Goal: Task Accomplishment & Management: Manage account settings

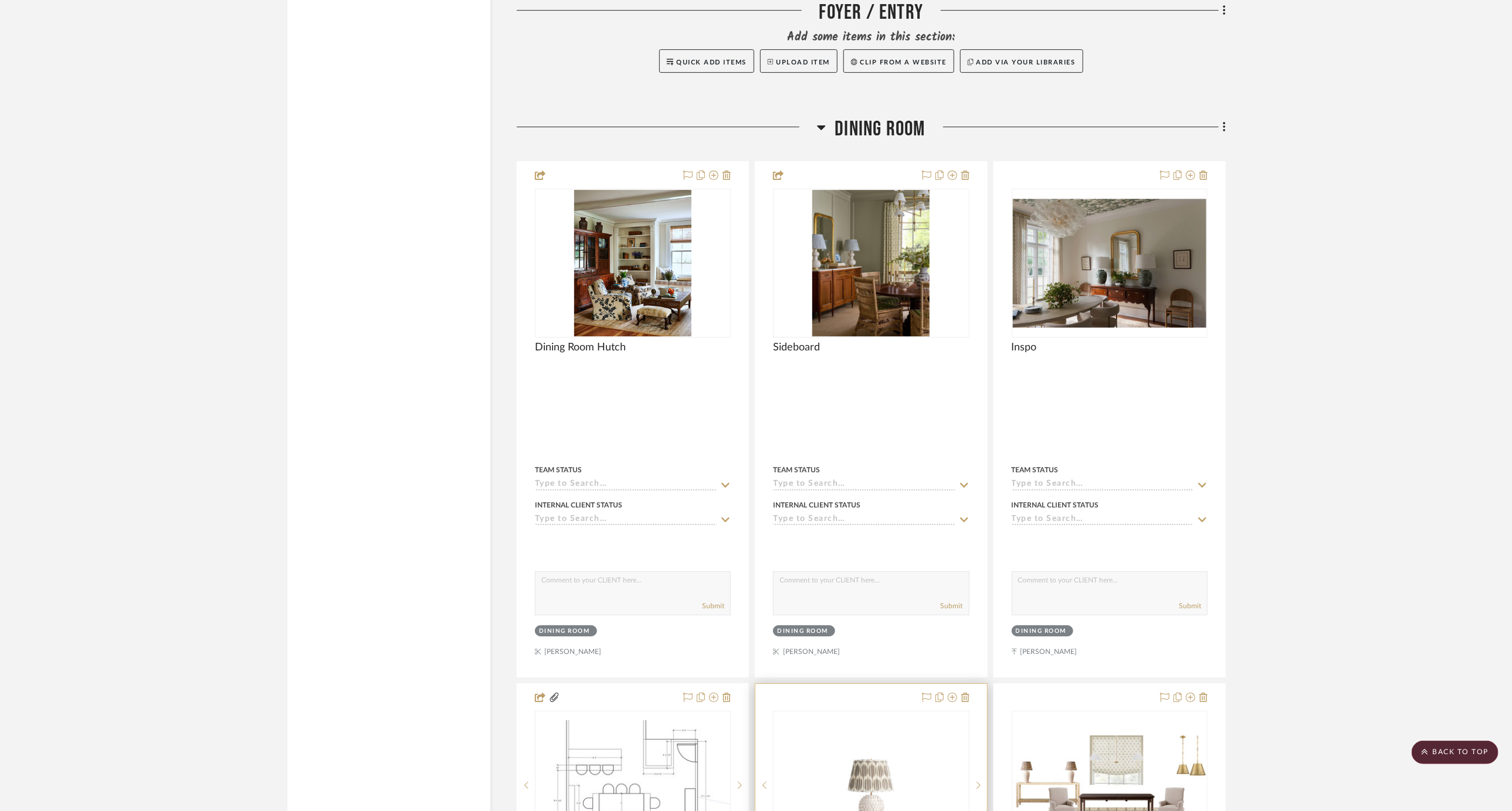
scroll to position [2543, 0]
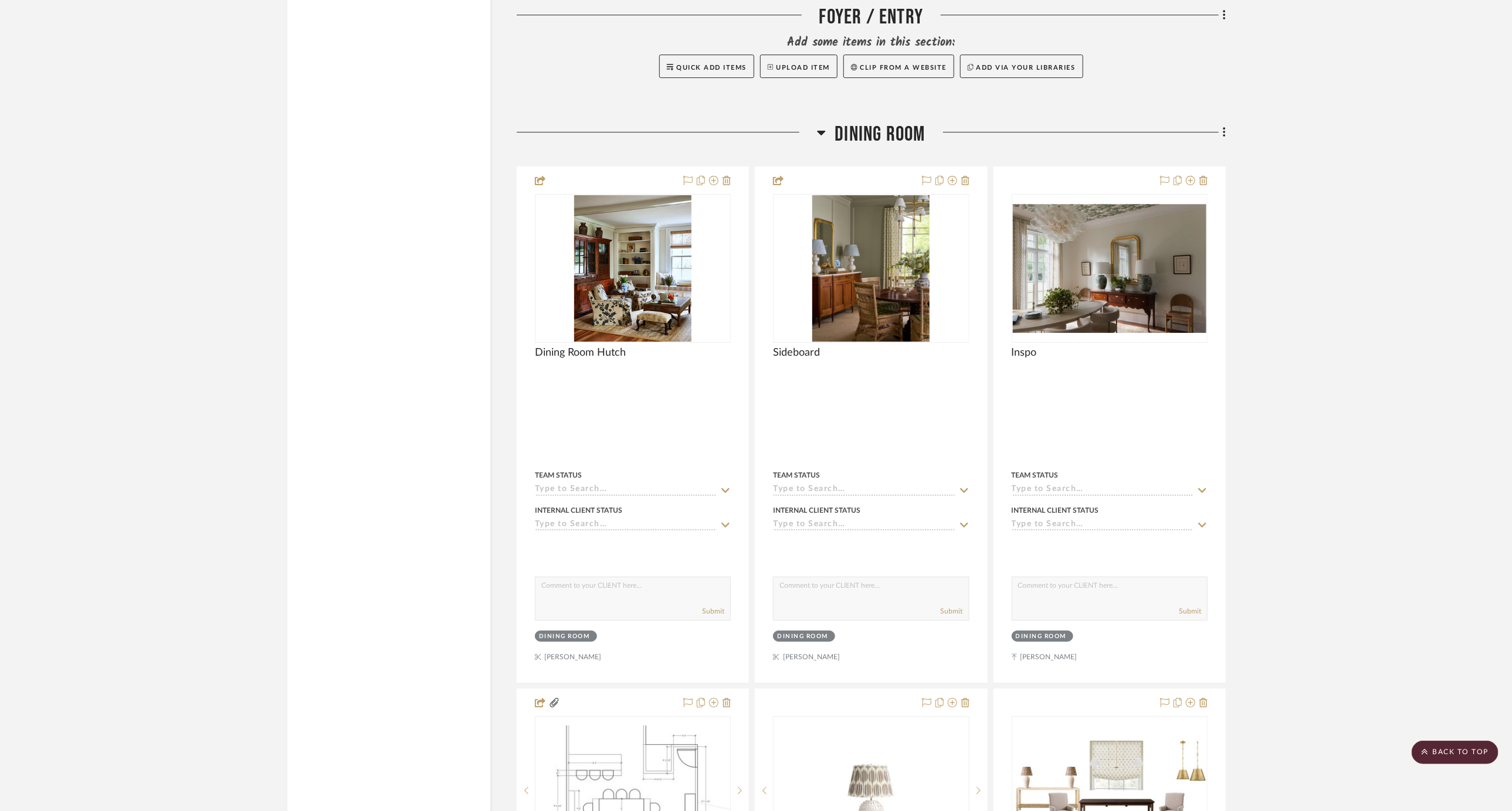
click at [824, 125] on icon at bounding box center [821, 132] width 8 height 14
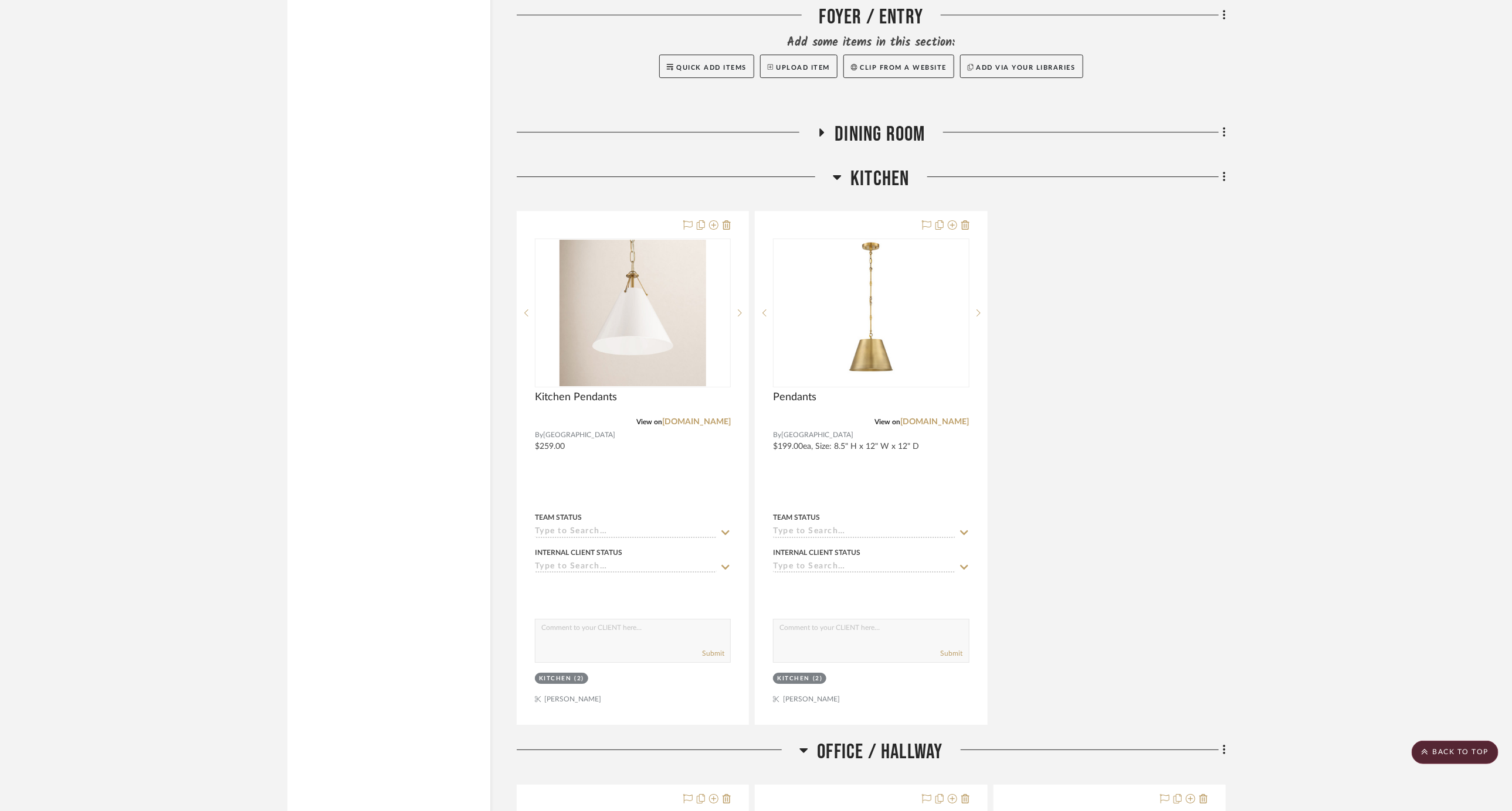
click at [838, 170] on icon at bounding box center [837, 177] width 8 height 14
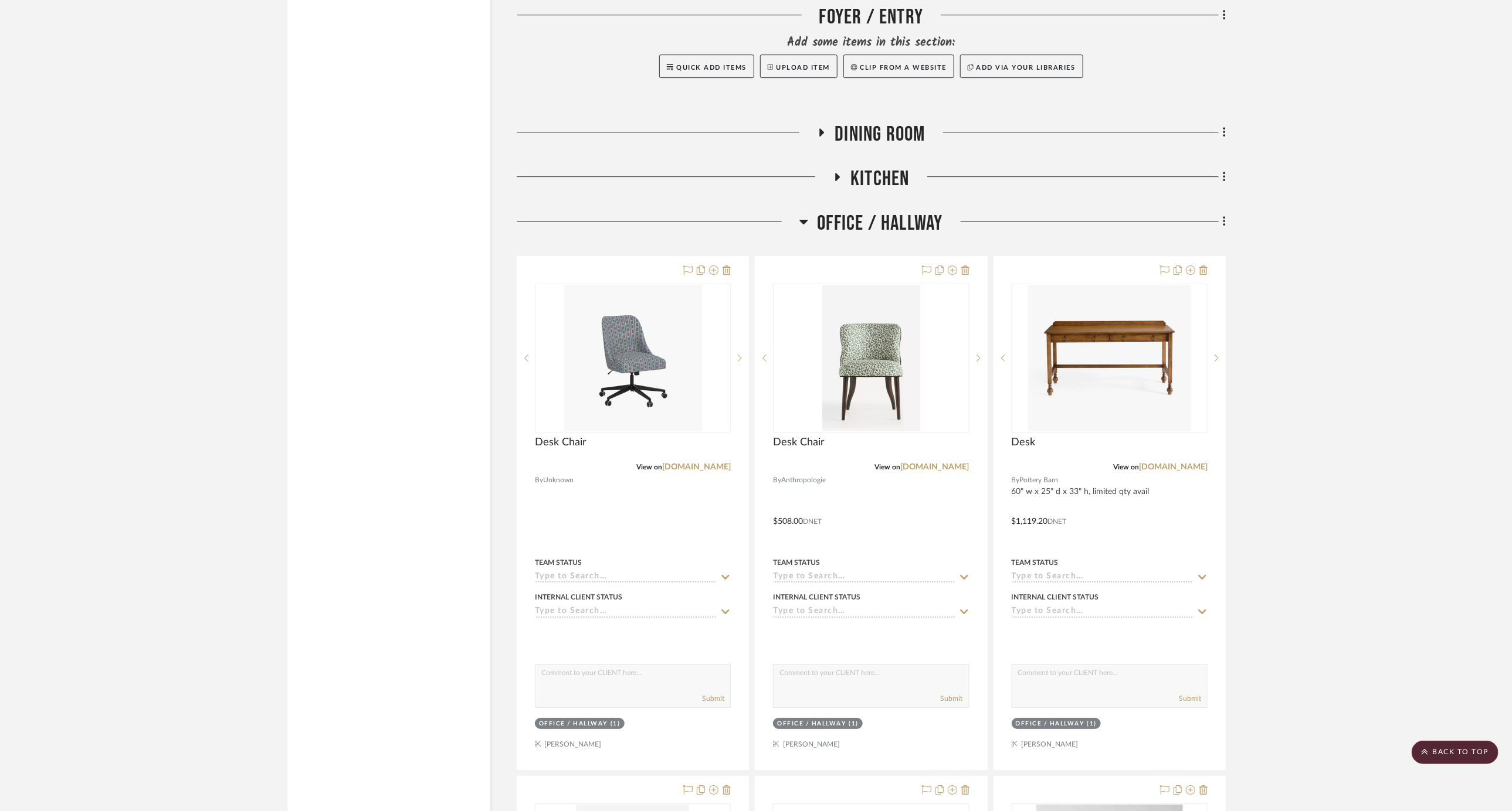
click at [798, 211] on div at bounding box center [657, 225] width 283 height 30
click at [803, 215] on icon at bounding box center [803, 222] width 8 height 14
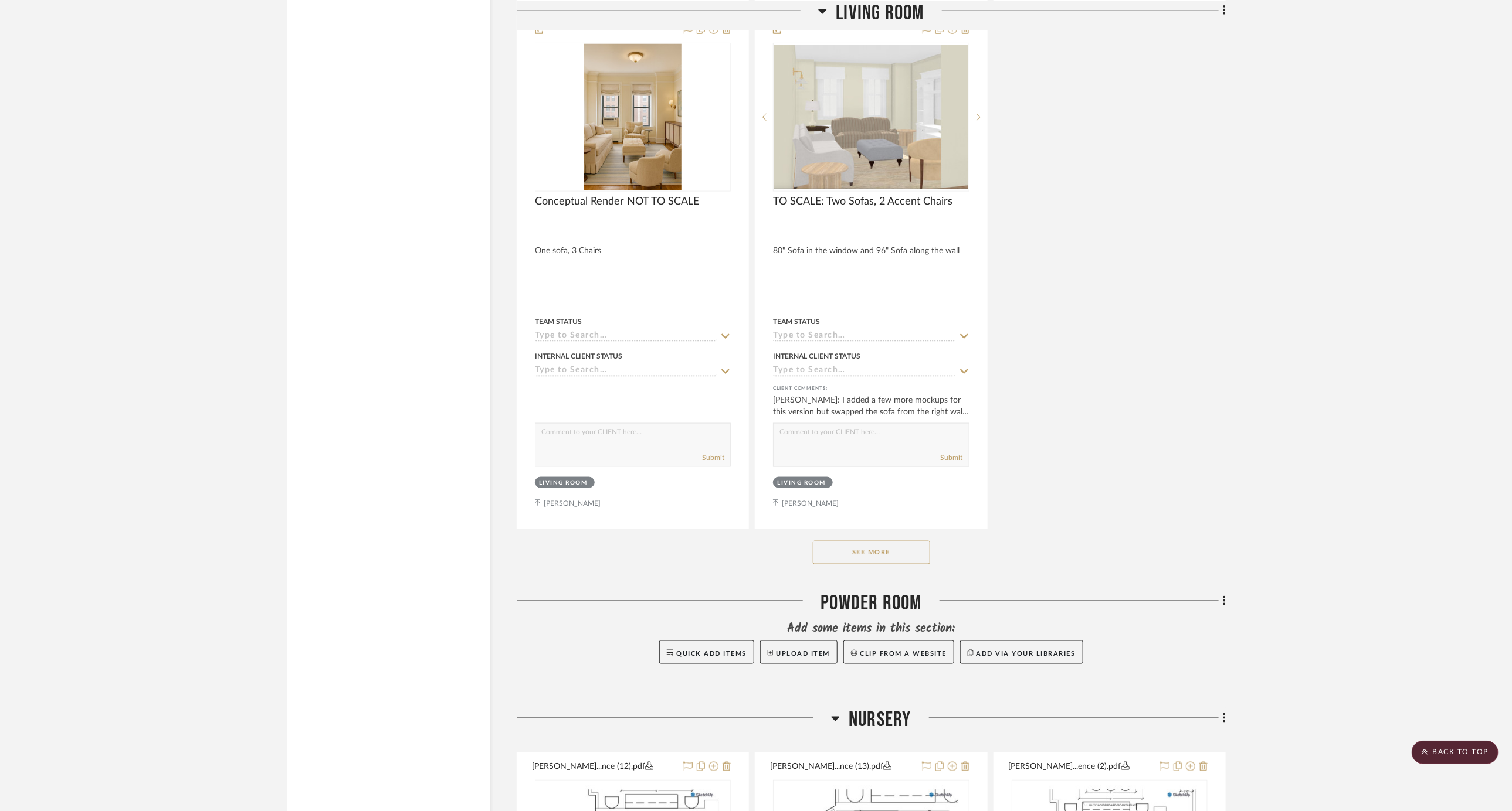
scroll to position [4009, 0]
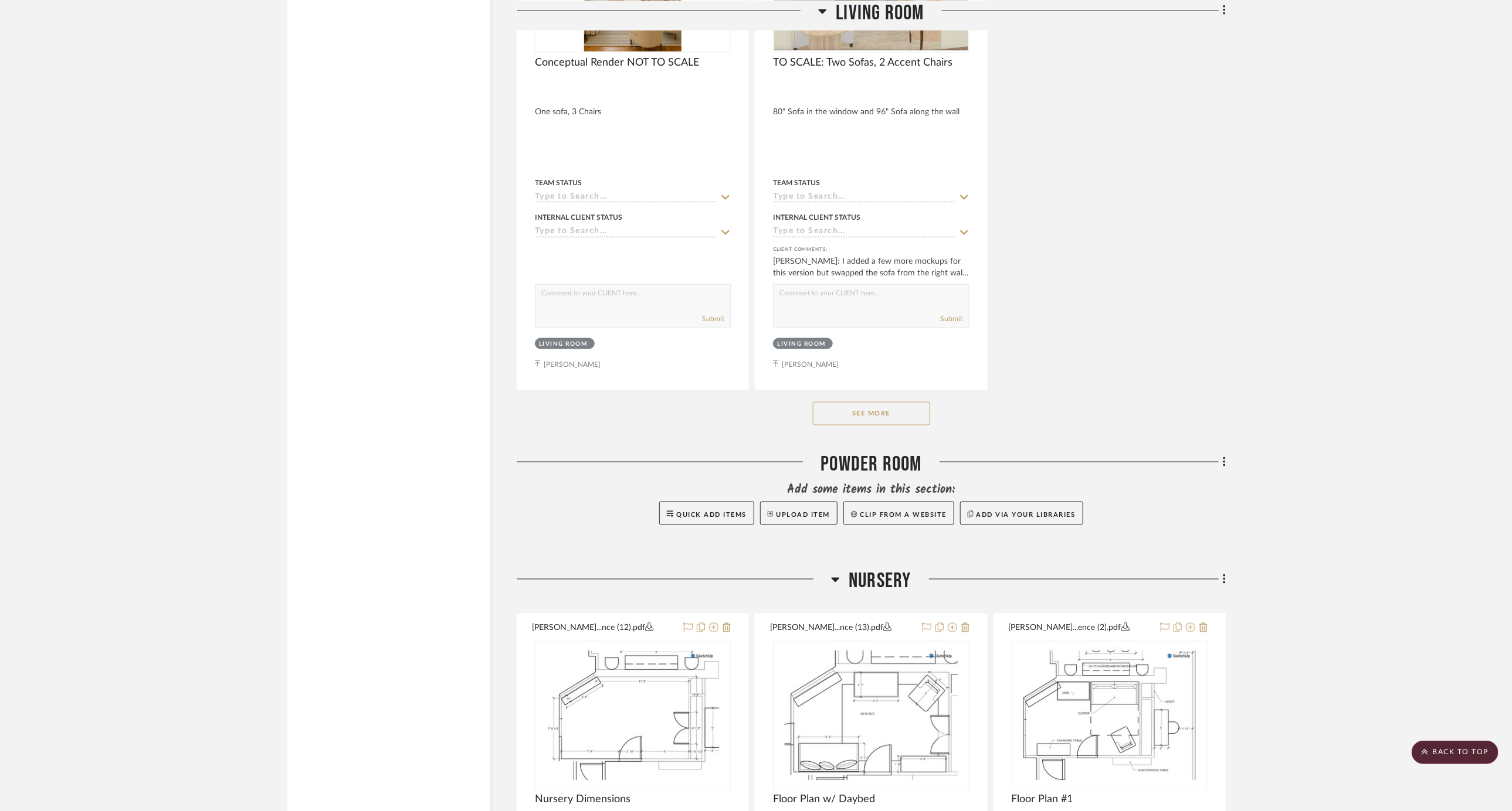
click at [838, 402] on button "See More" at bounding box center [871, 413] width 117 height 23
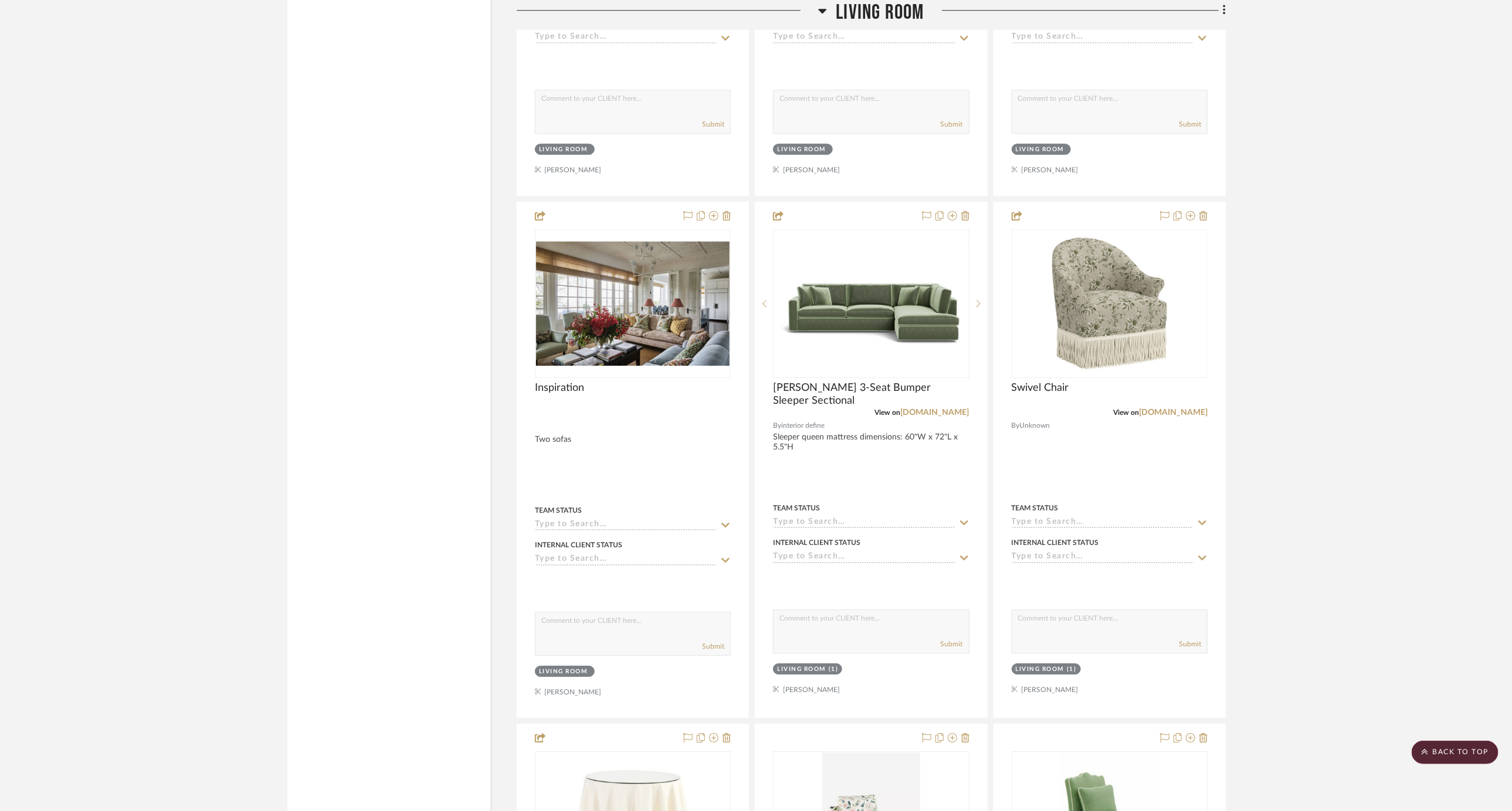
scroll to position [5221, 0]
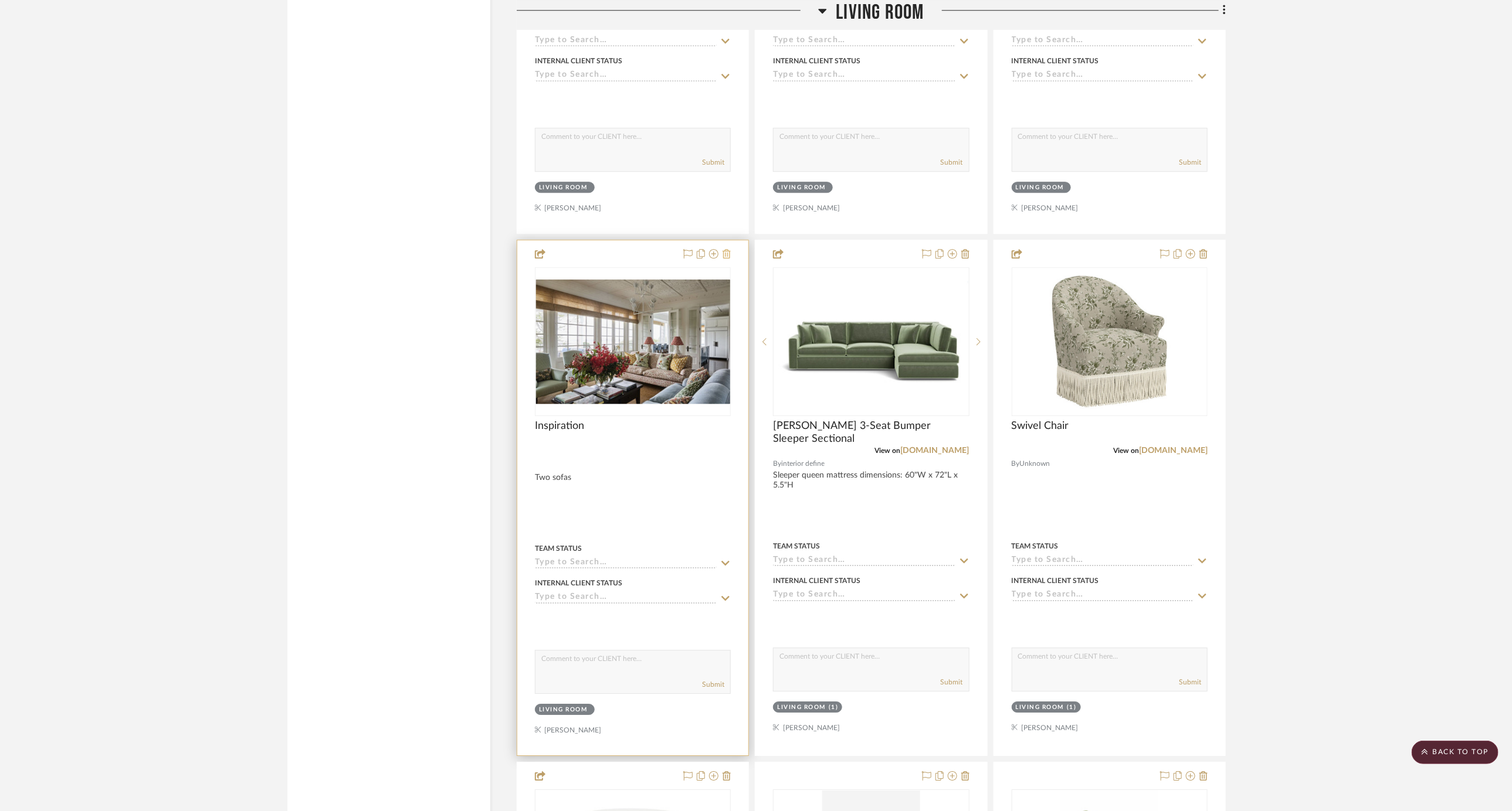
click at [724, 249] on icon at bounding box center [726, 254] width 8 height 9
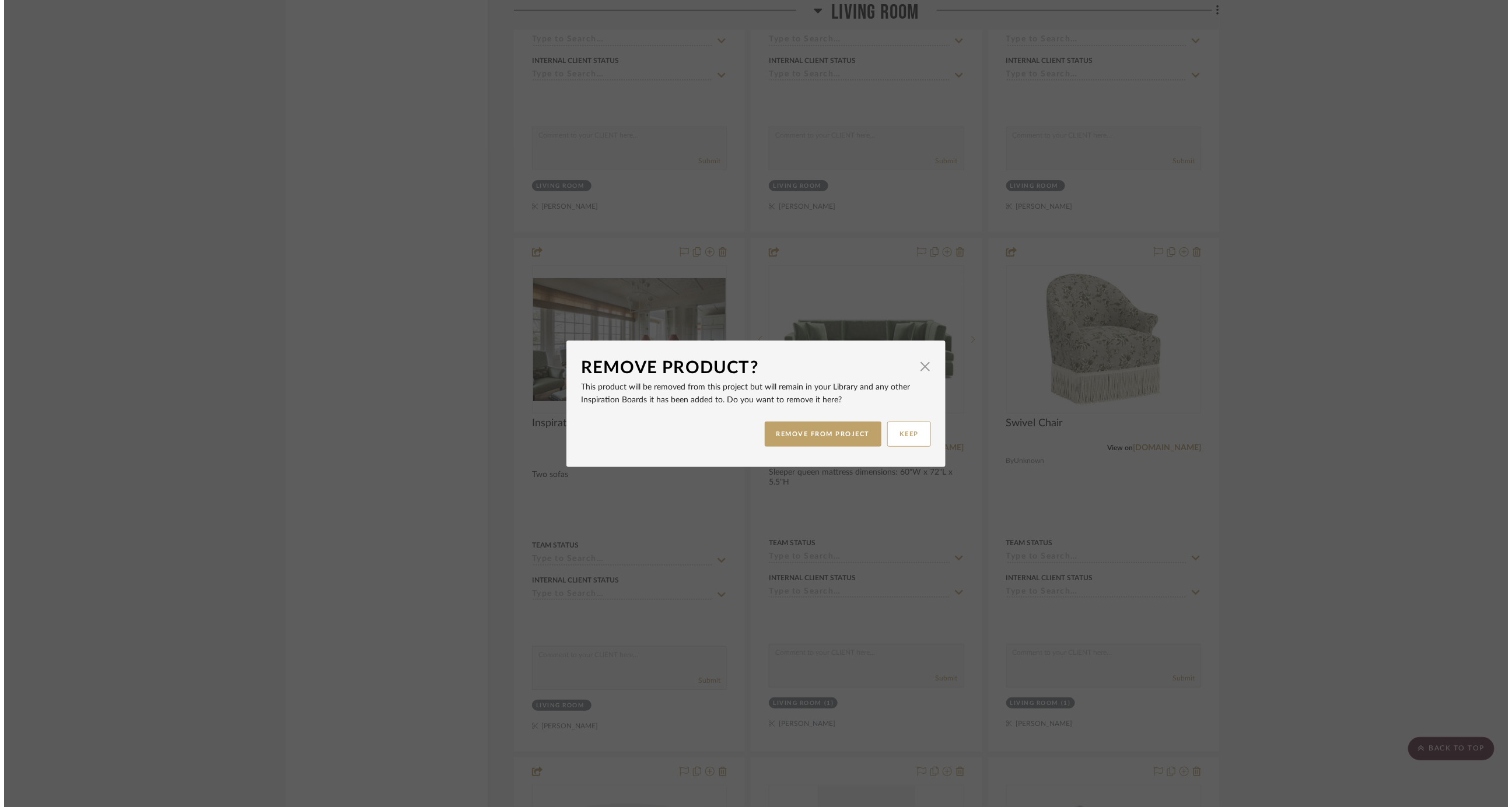
scroll to position [0, 0]
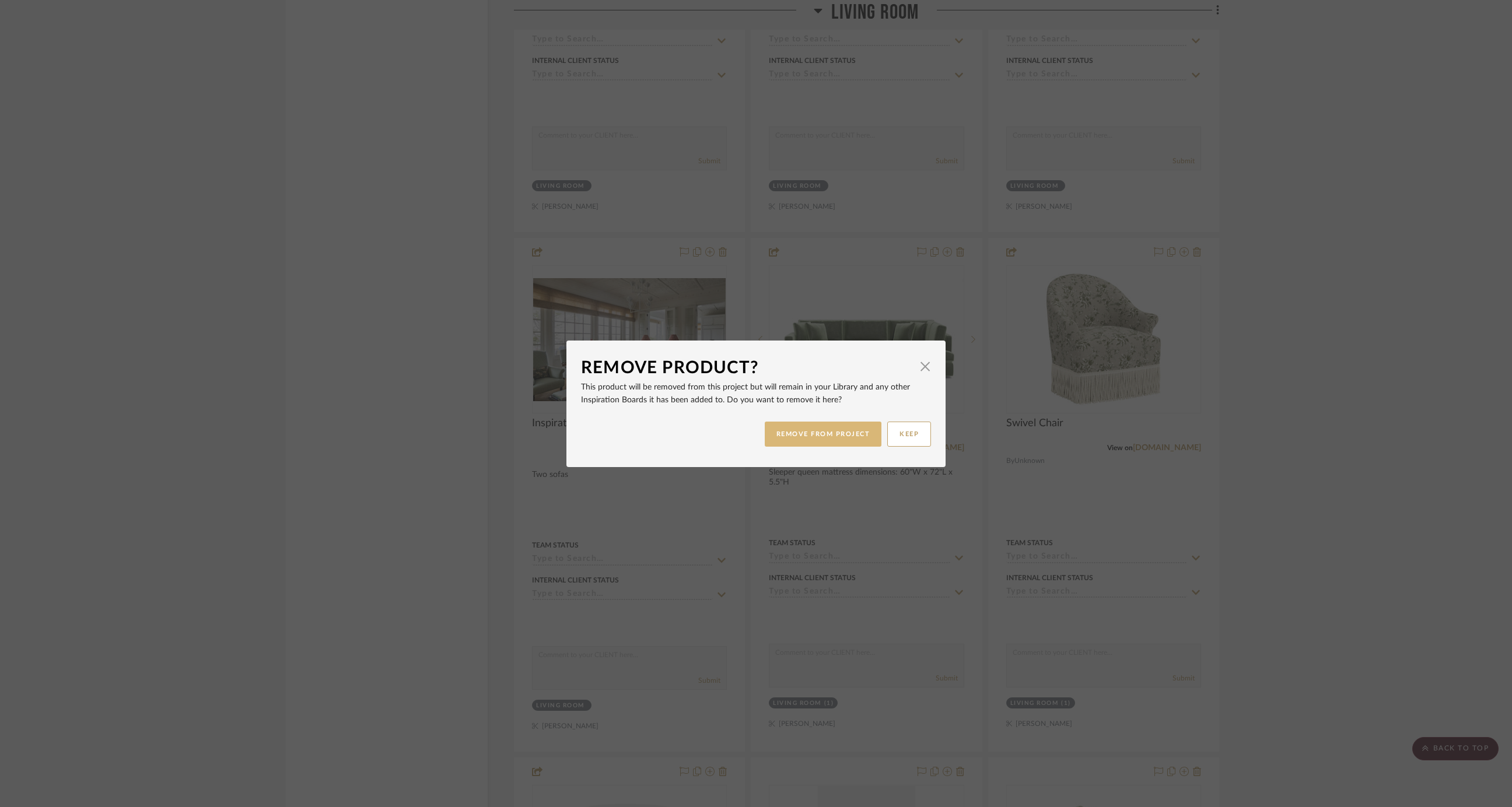
click at [850, 433] on button "REMOVE FROM PROJECT" at bounding box center [823, 434] width 117 height 25
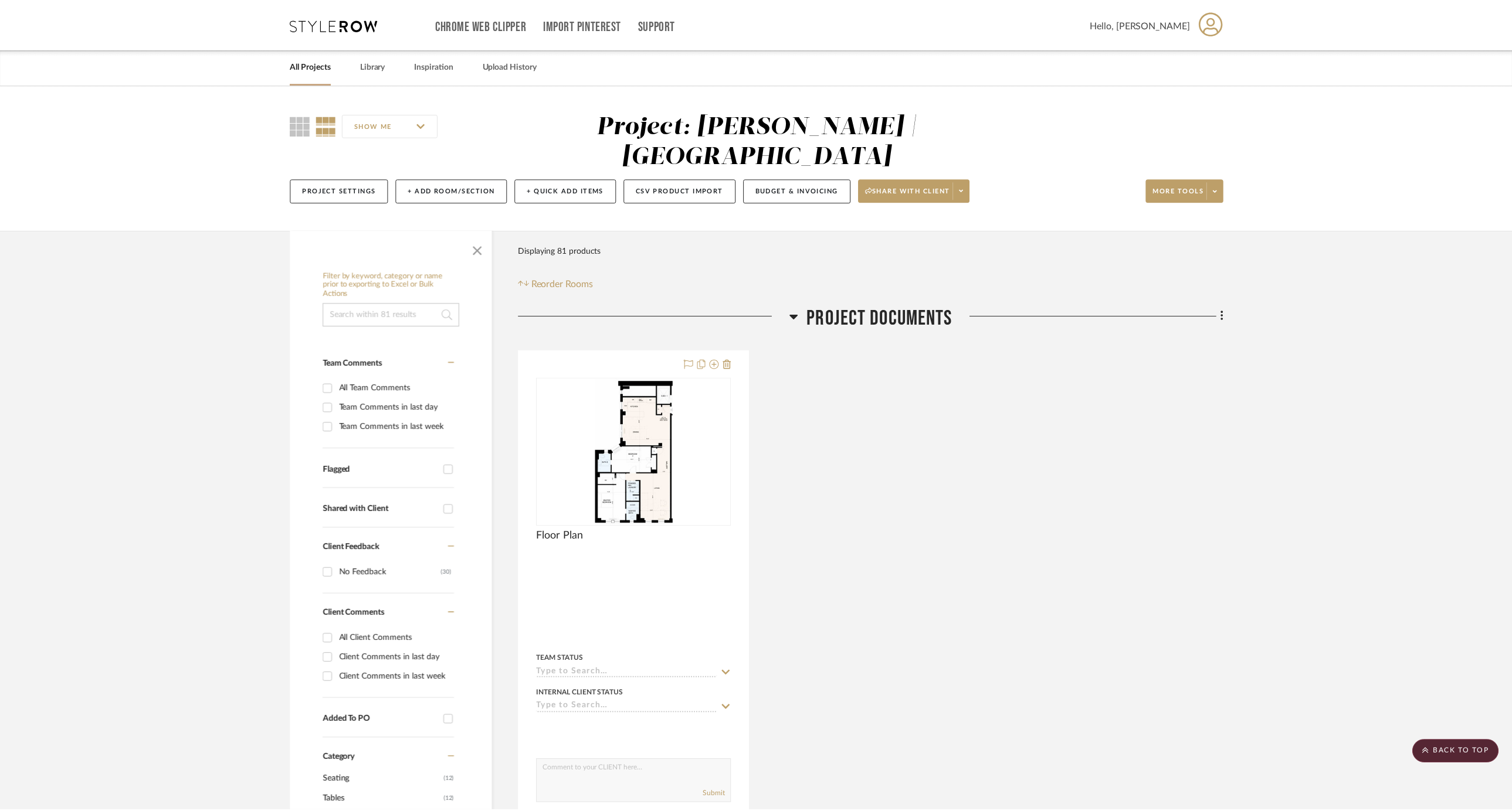
scroll to position [5221, 0]
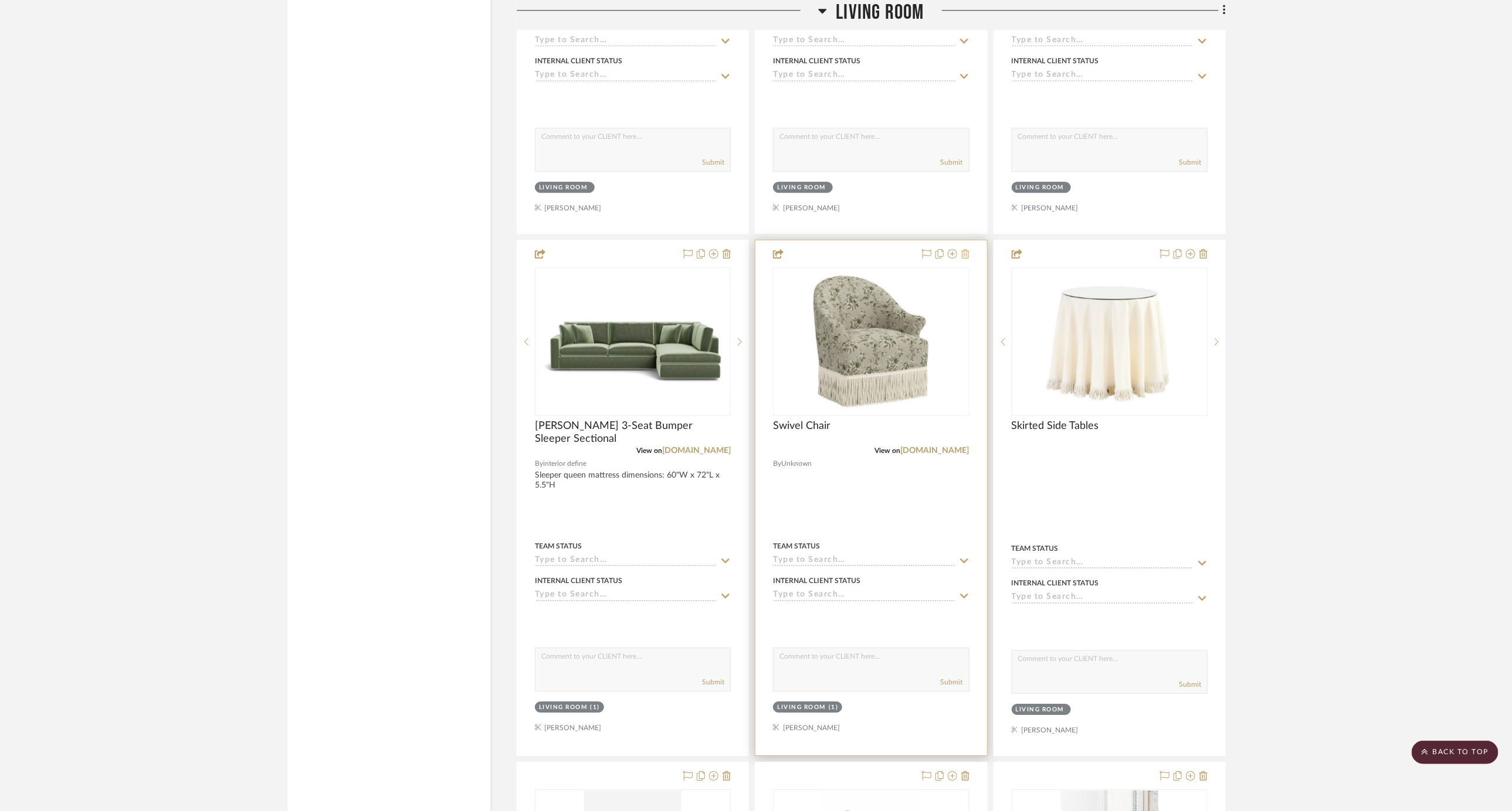
click at [966, 249] on icon at bounding box center [965, 254] width 8 height 9
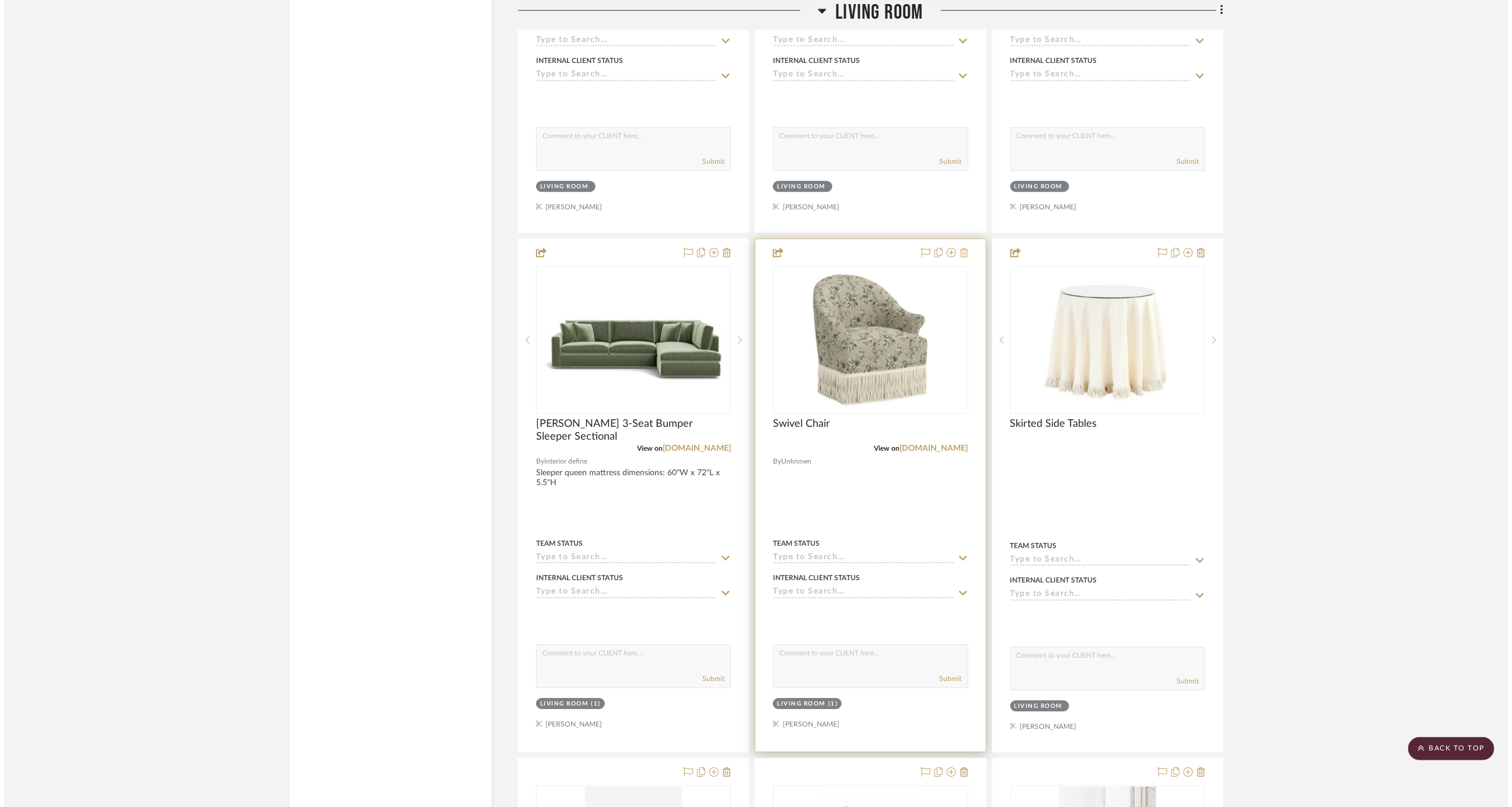
scroll to position [0, 0]
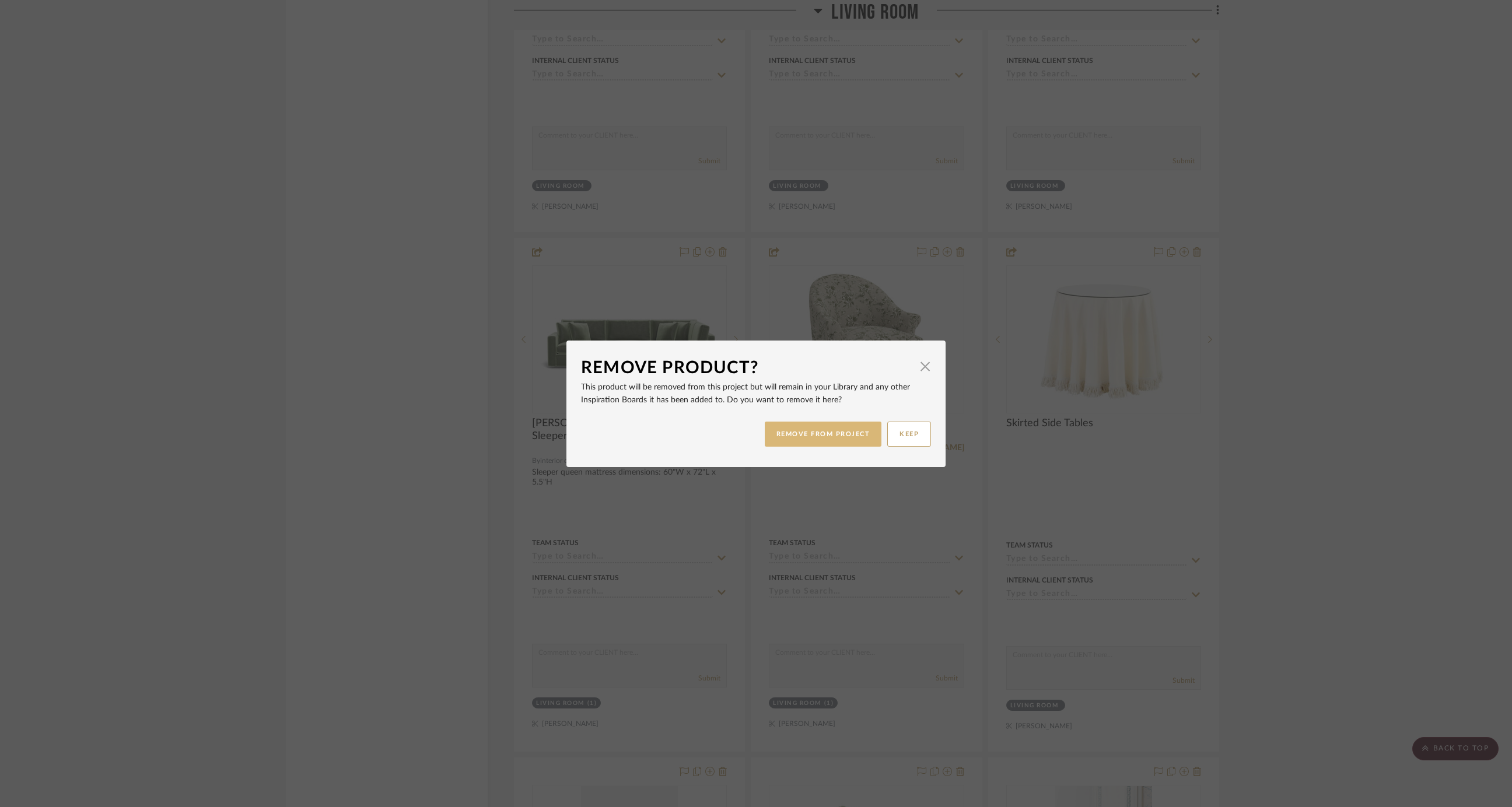
click at [798, 427] on button "REMOVE FROM PROJECT" at bounding box center [823, 434] width 117 height 25
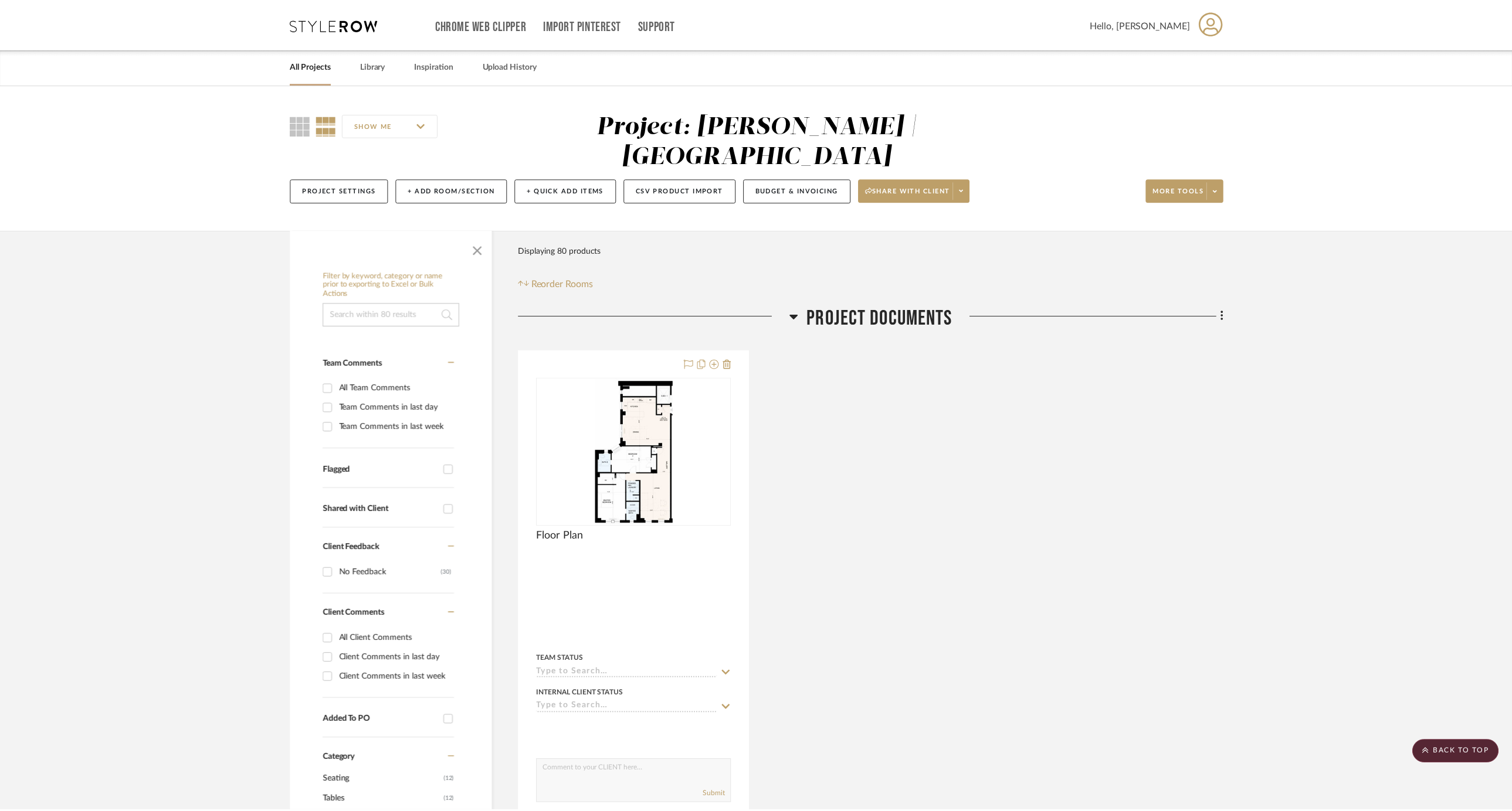
scroll to position [5221, 0]
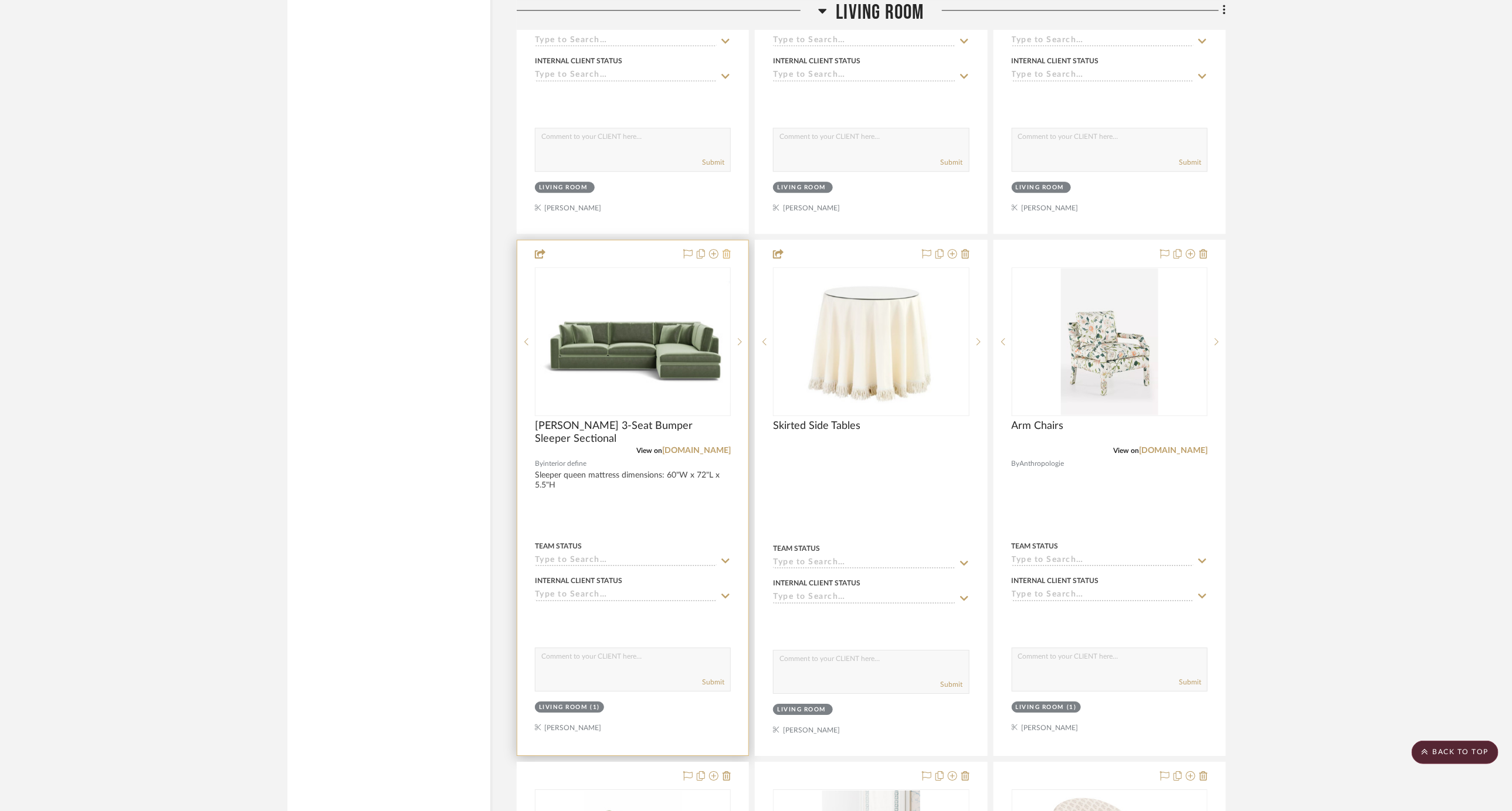
click at [727, 249] on icon at bounding box center [726, 254] width 8 height 9
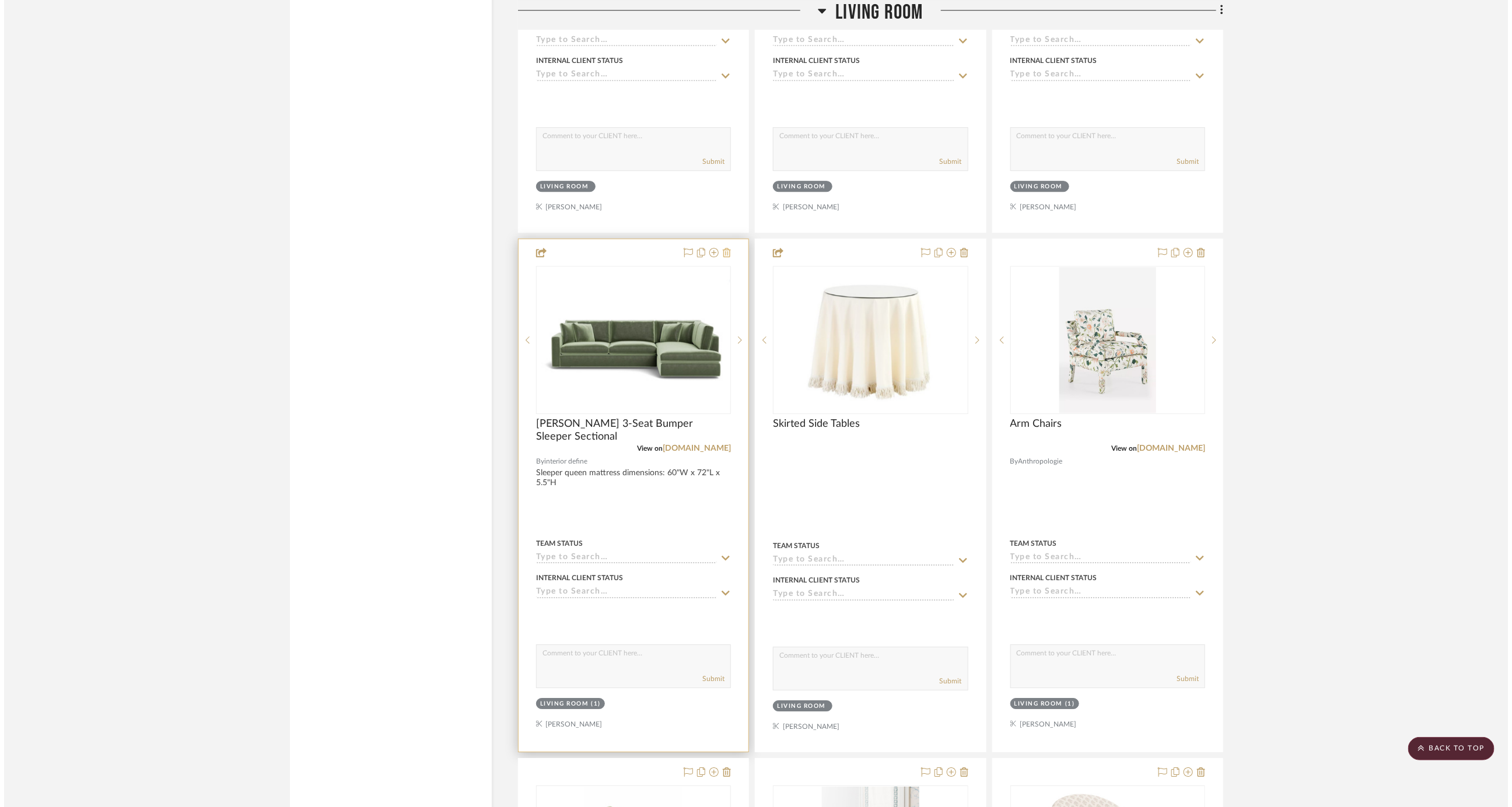
scroll to position [0, 0]
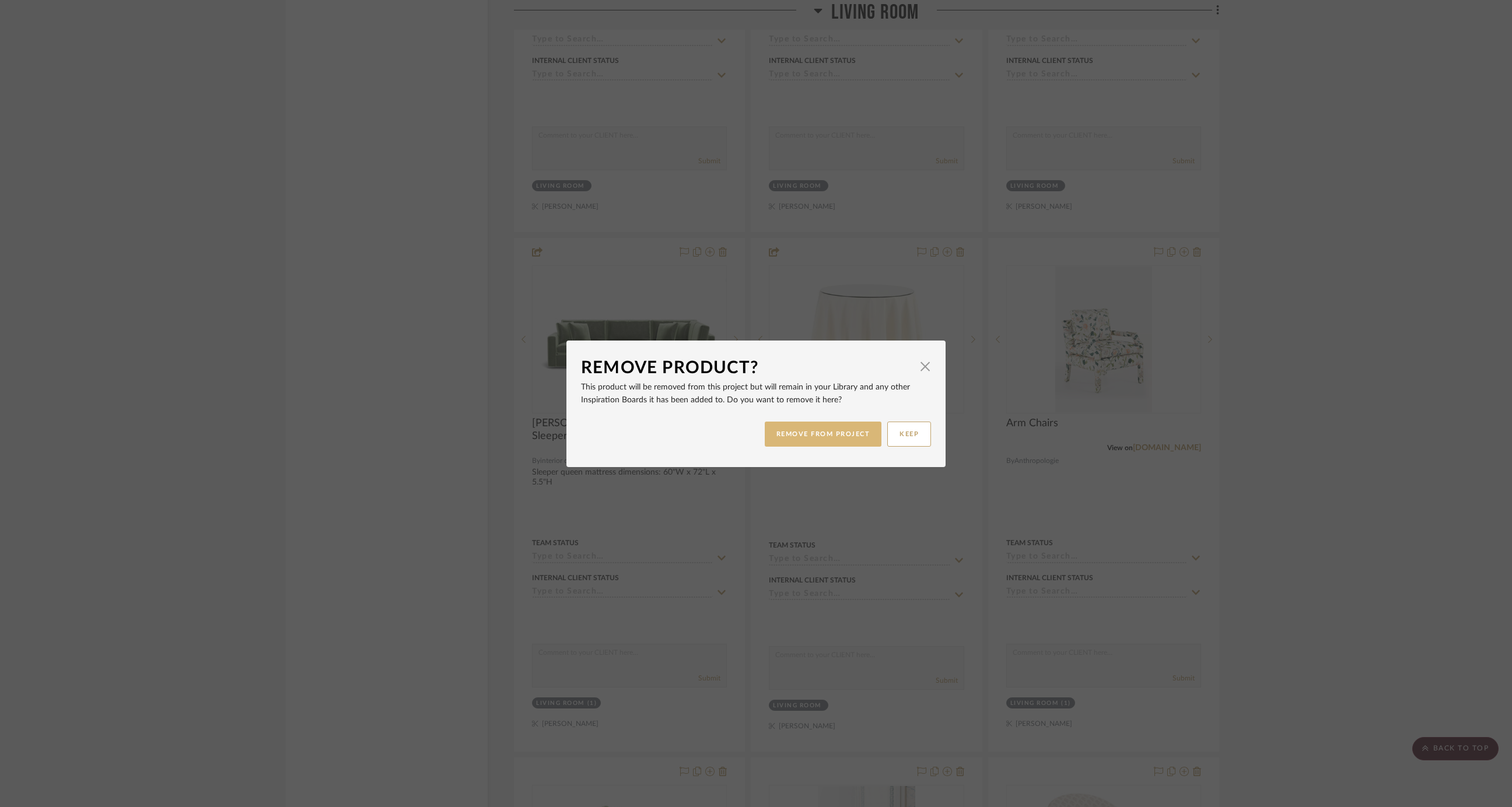
click at [783, 433] on button "REMOVE FROM PROJECT" at bounding box center [823, 434] width 117 height 25
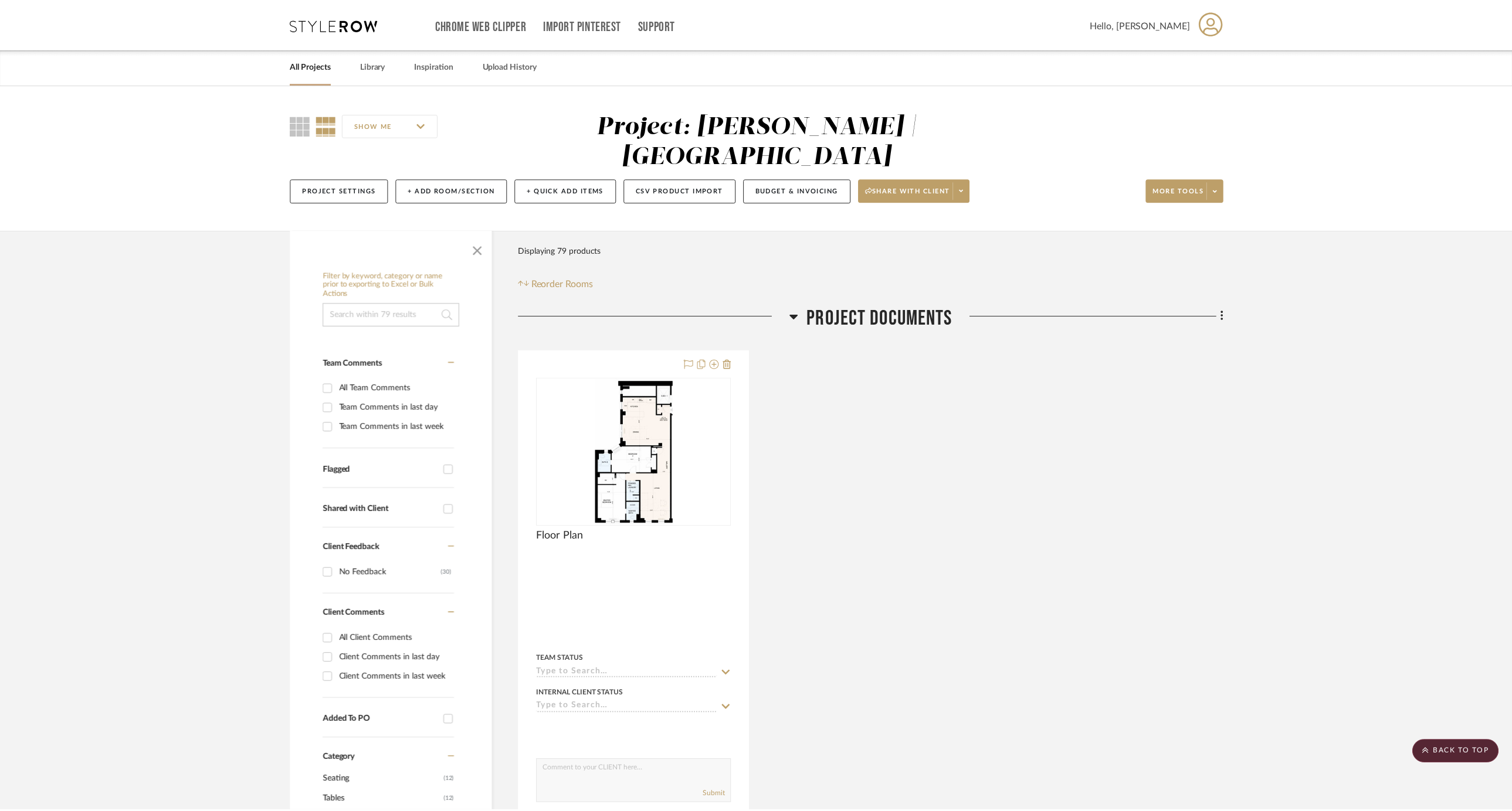
scroll to position [5221, 0]
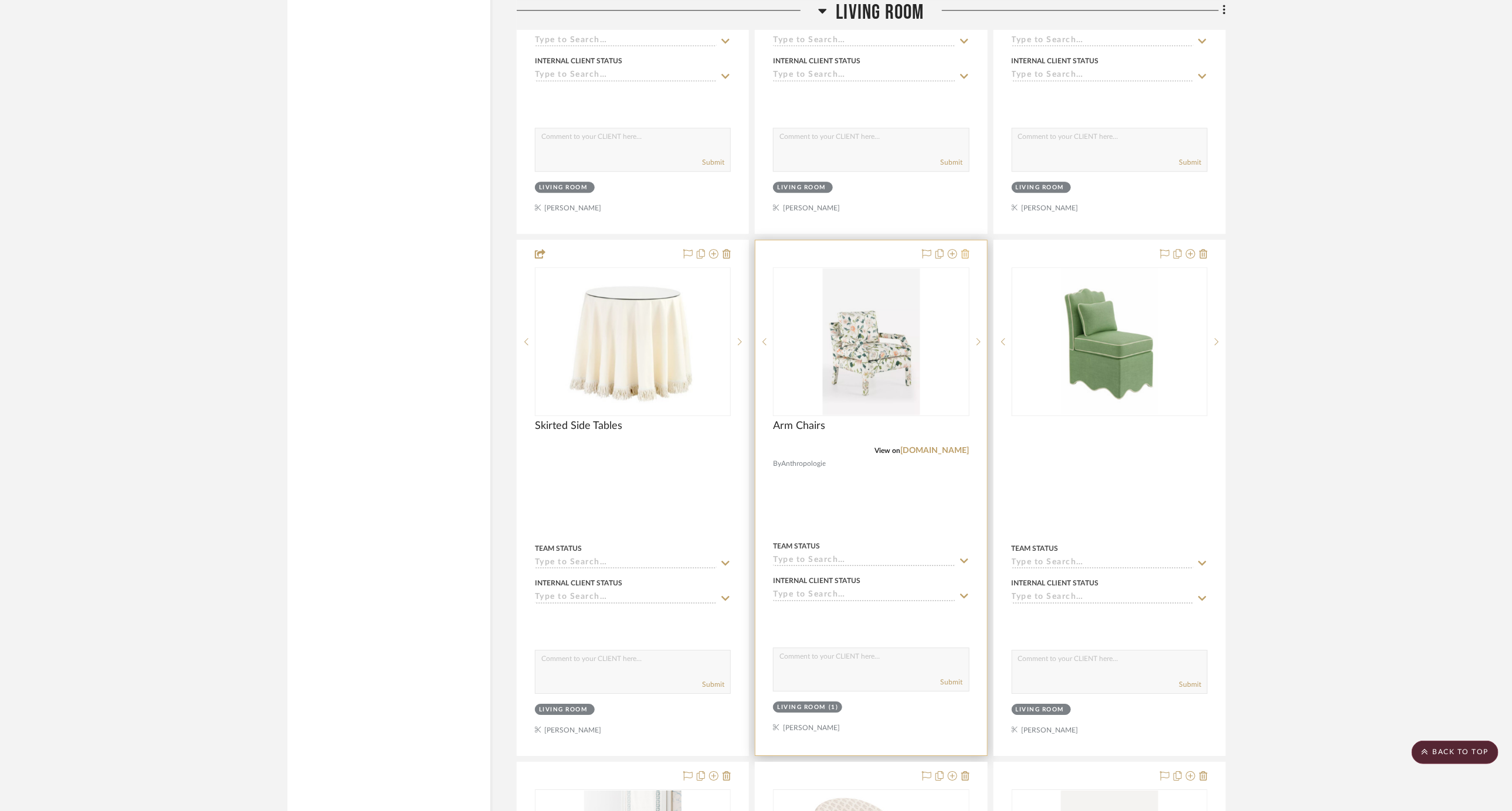
click at [965, 249] on icon at bounding box center [965, 254] width 8 height 9
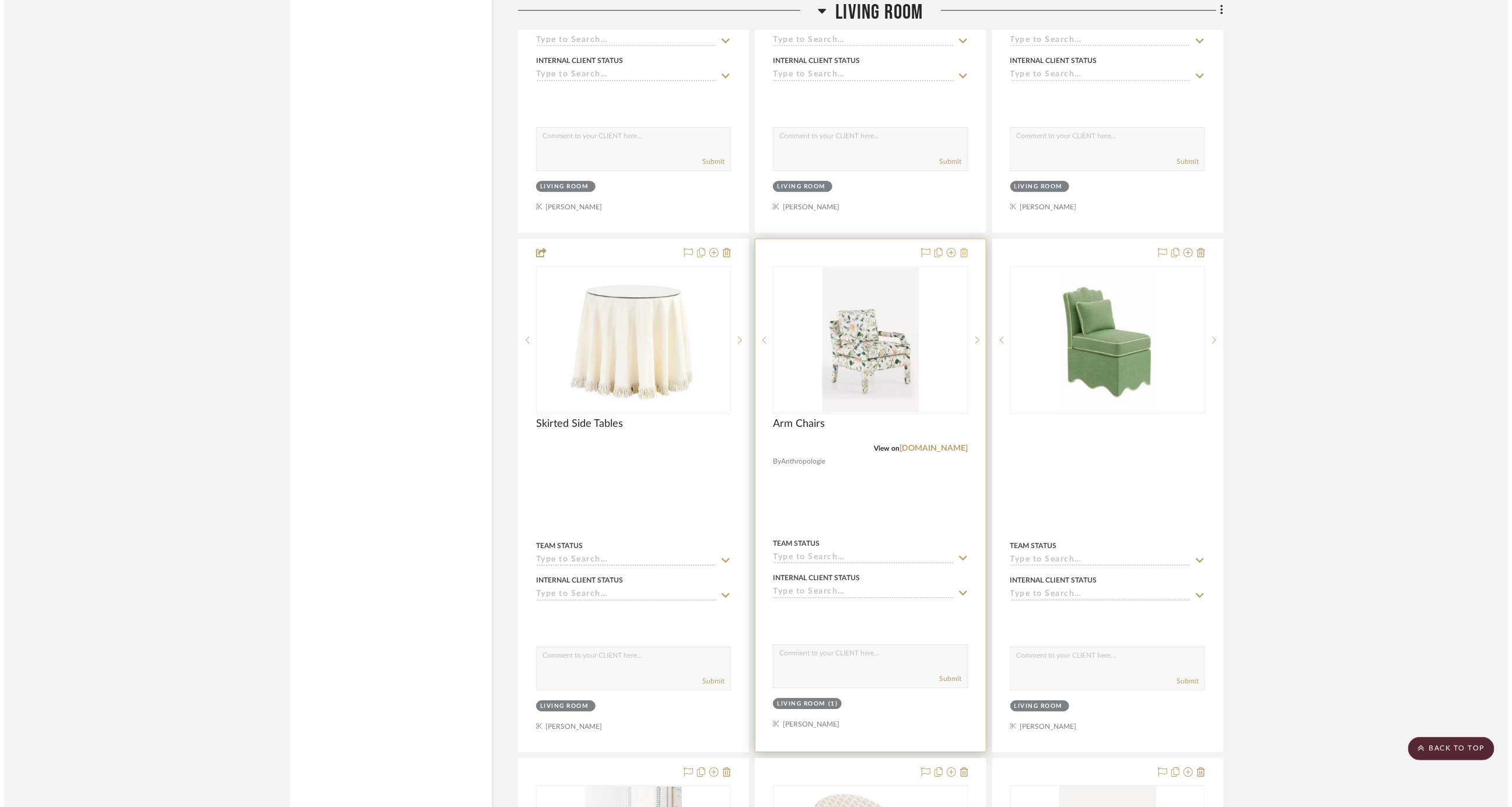
scroll to position [0, 0]
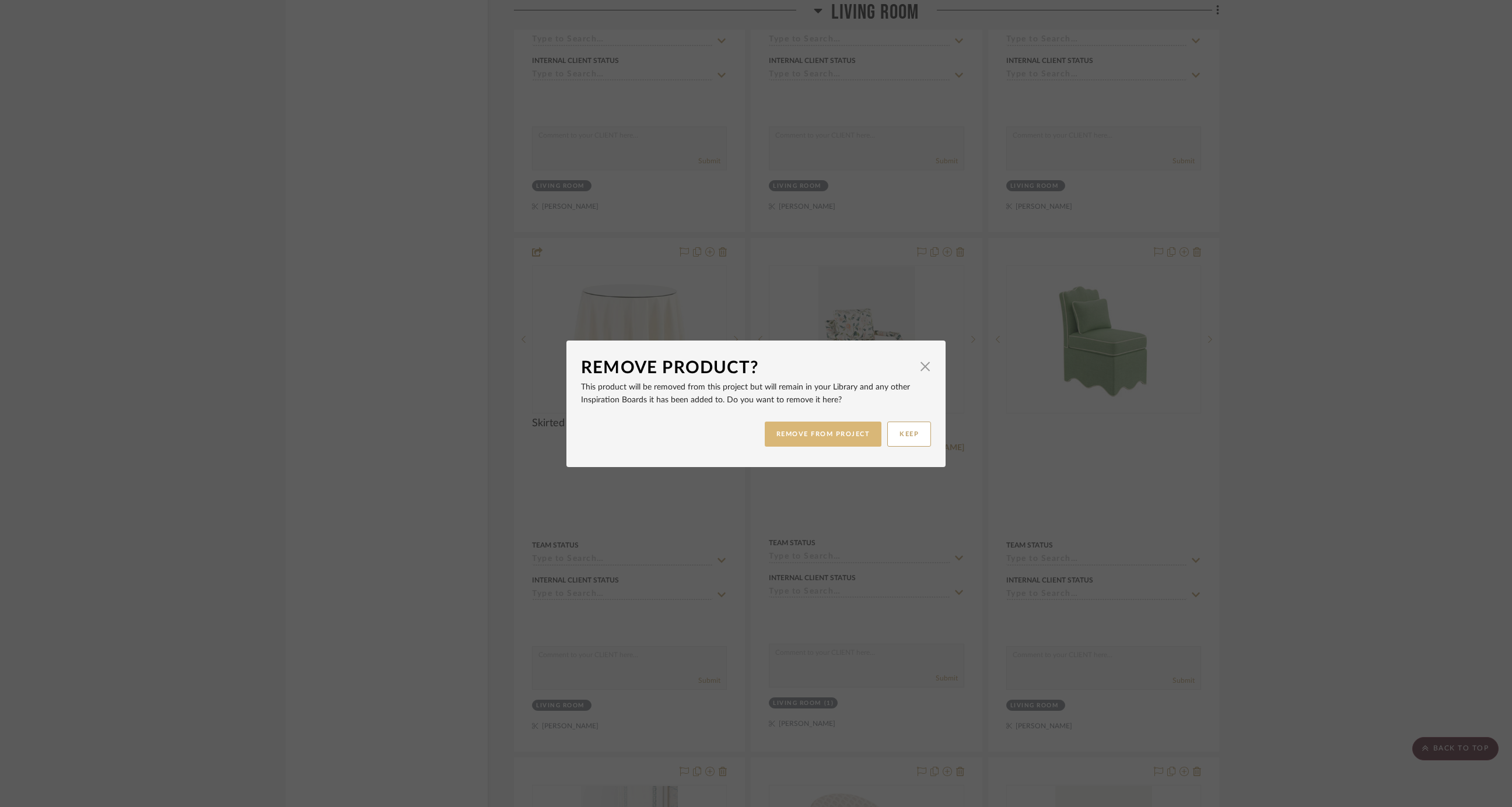
click at [817, 434] on button "REMOVE FROM PROJECT" at bounding box center [823, 434] width 117 height 25
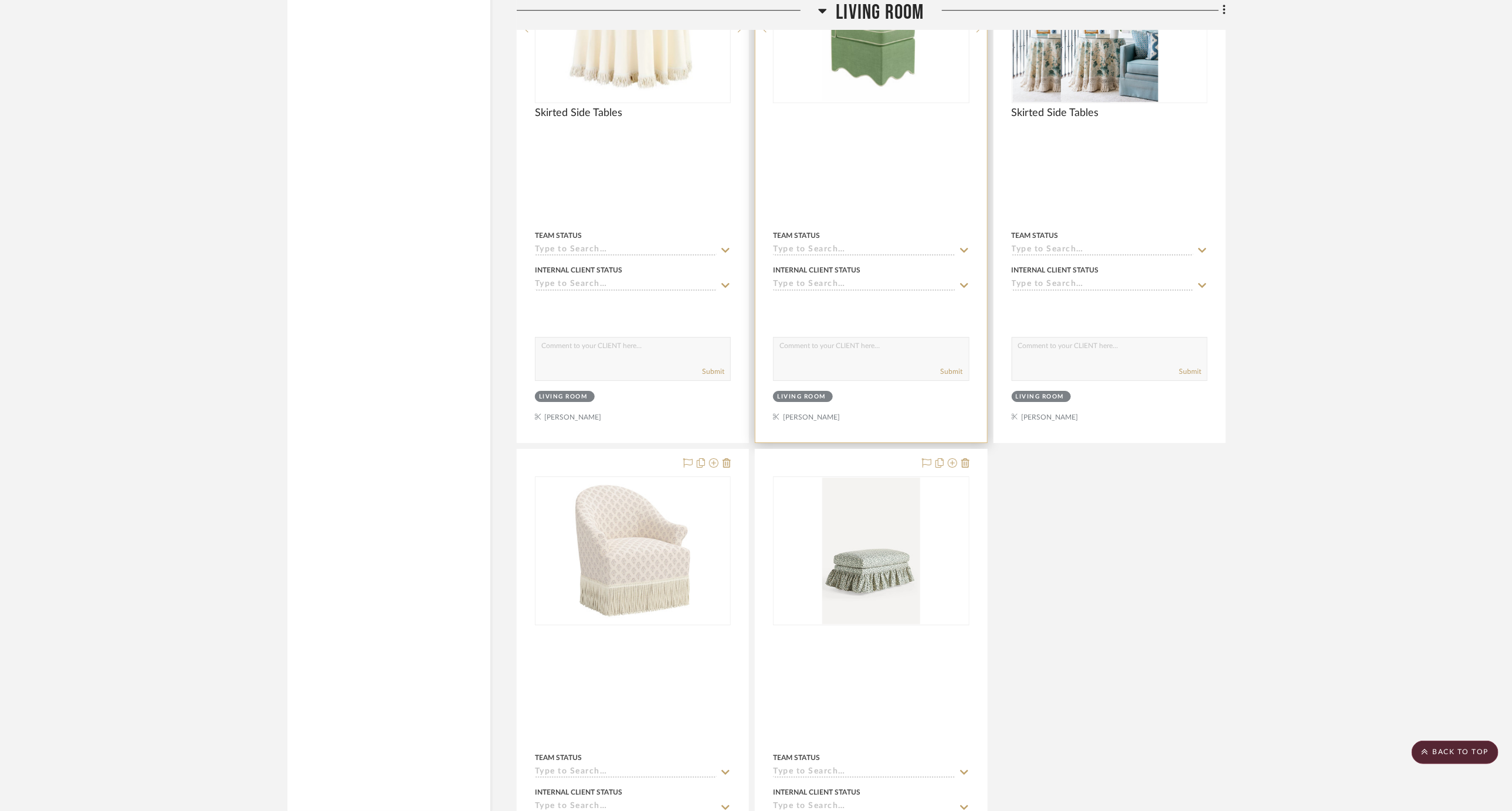
scroll to position [5682, 0]
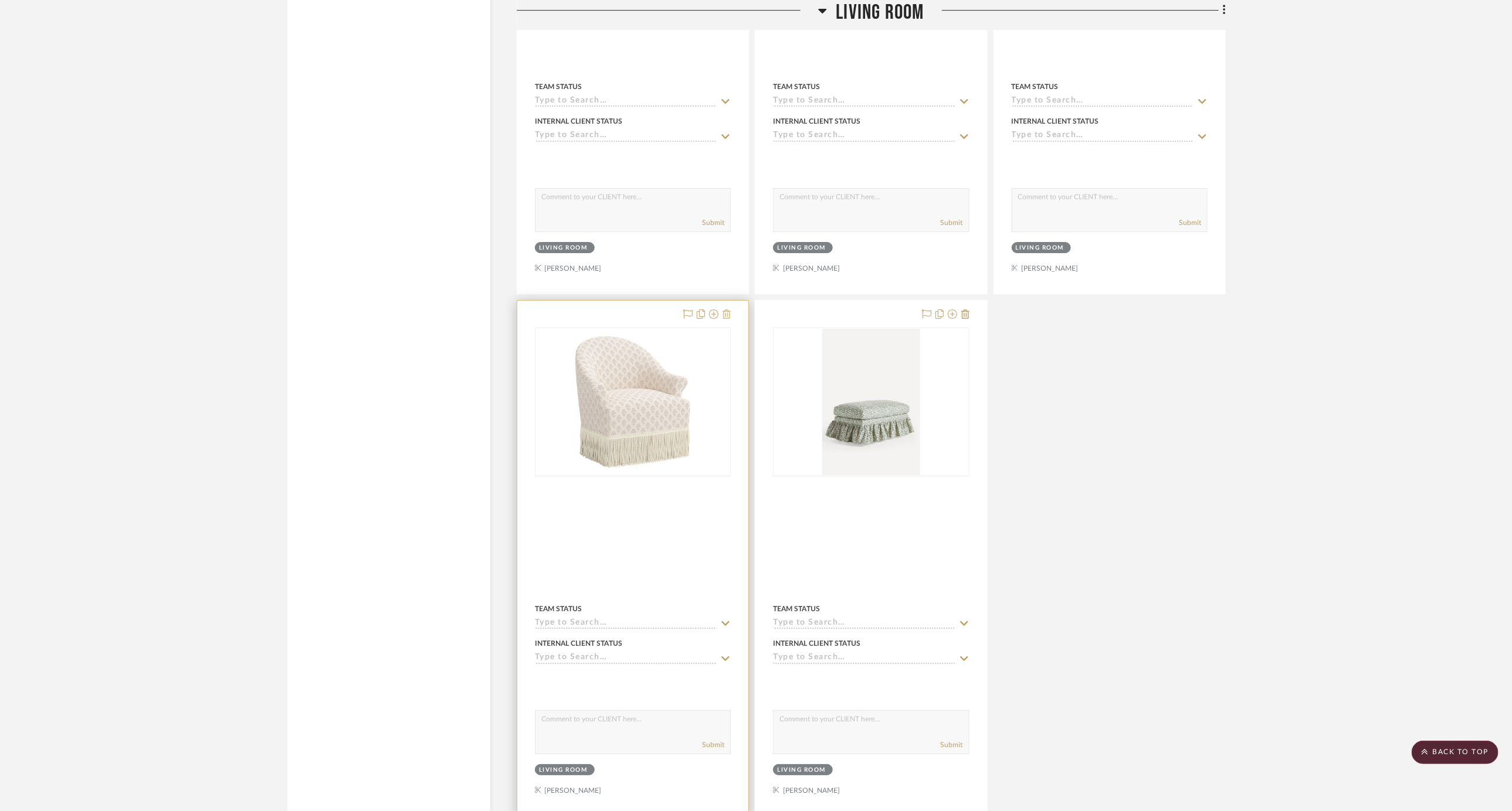
click at [731, 309] on icon at bounding box center [726, 314] width 8 height 9
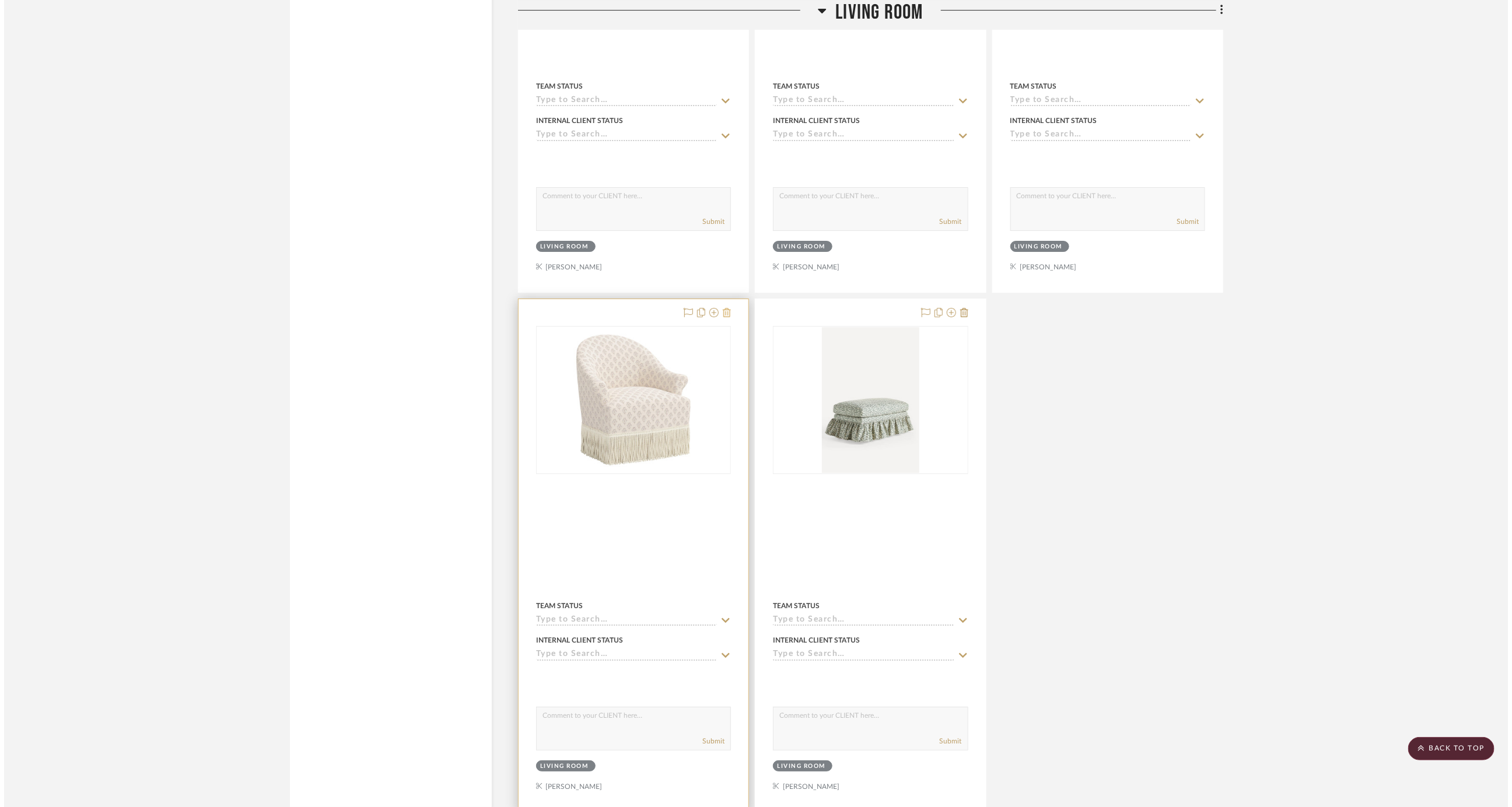
scroll to position [0, 0]
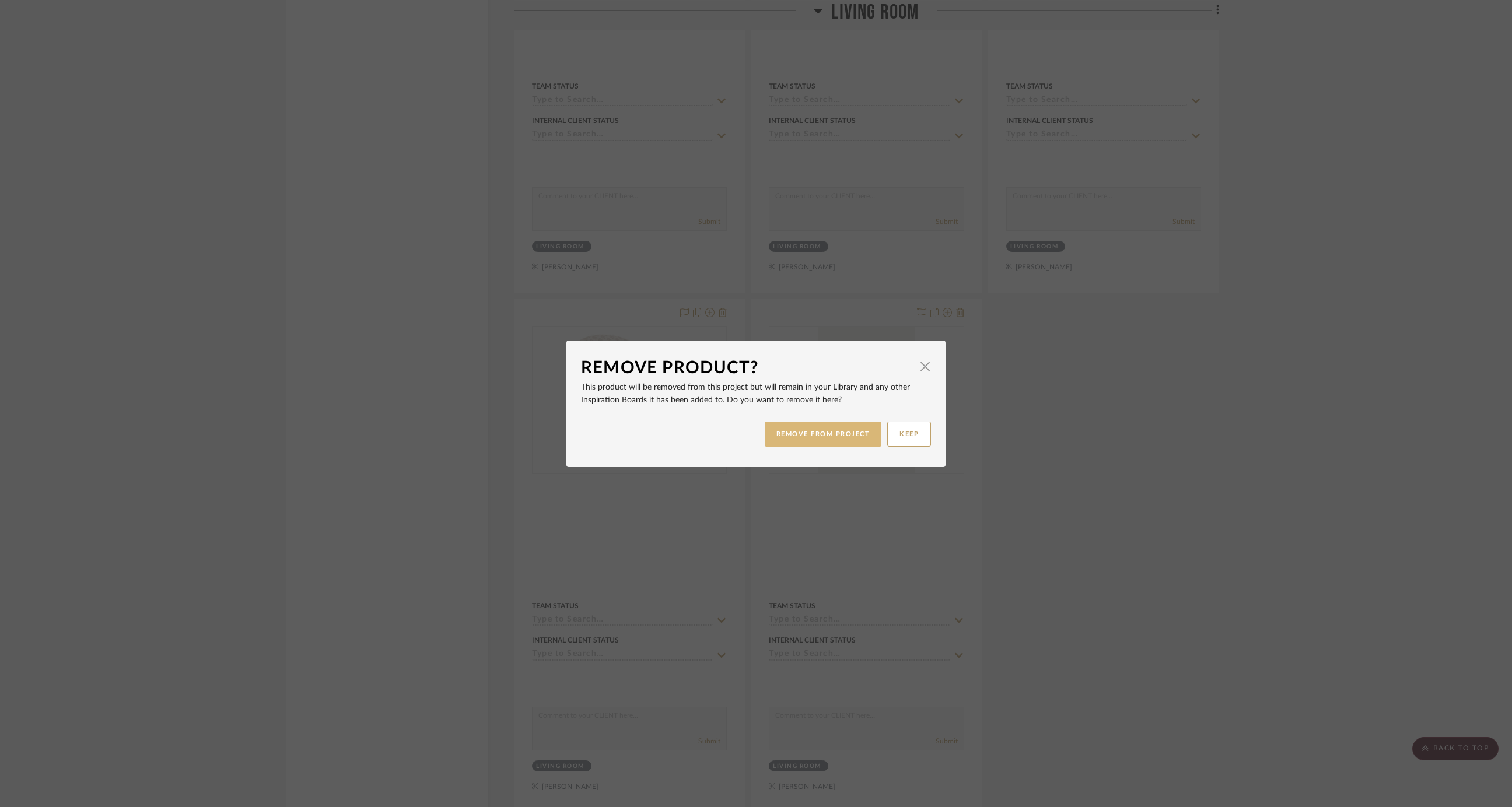
click at [769, 427] on button "REMOVE FROM PROJECT" at bounding box center [823, 434] width 117 height 25
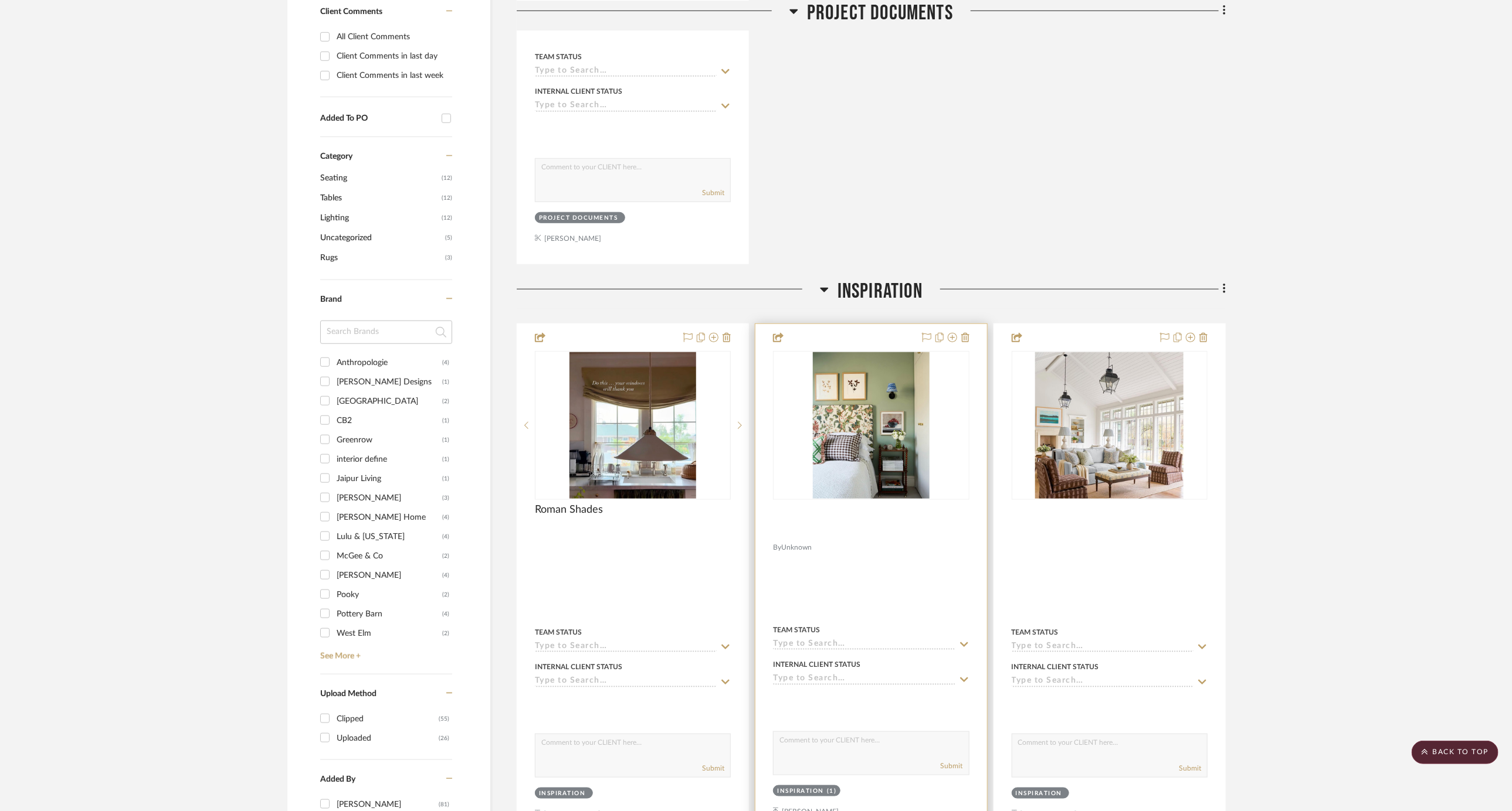
scroll to position [606, 0]
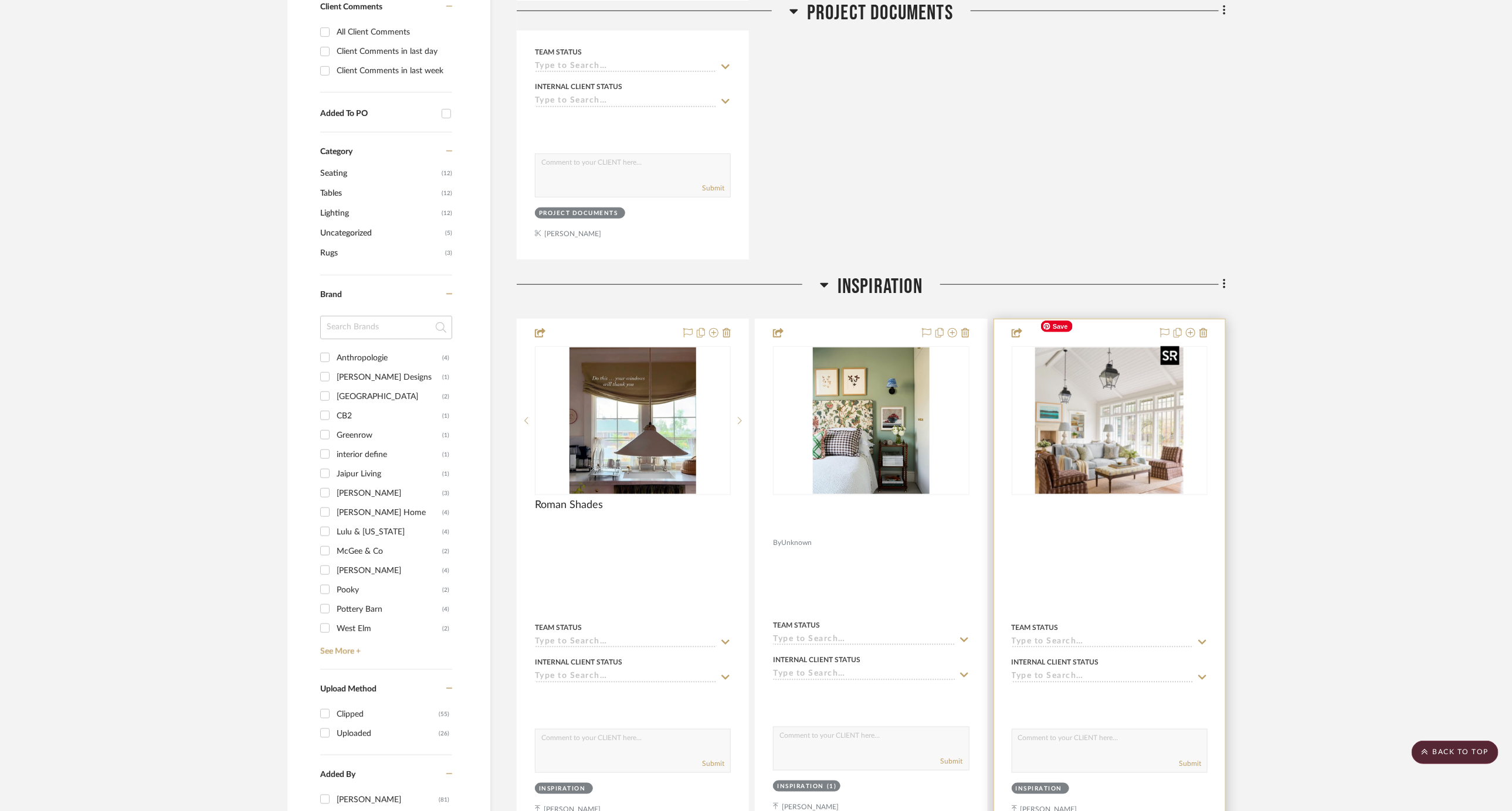
click at [0, 0] on img at bounding box center [0, 0] width 0 height 0
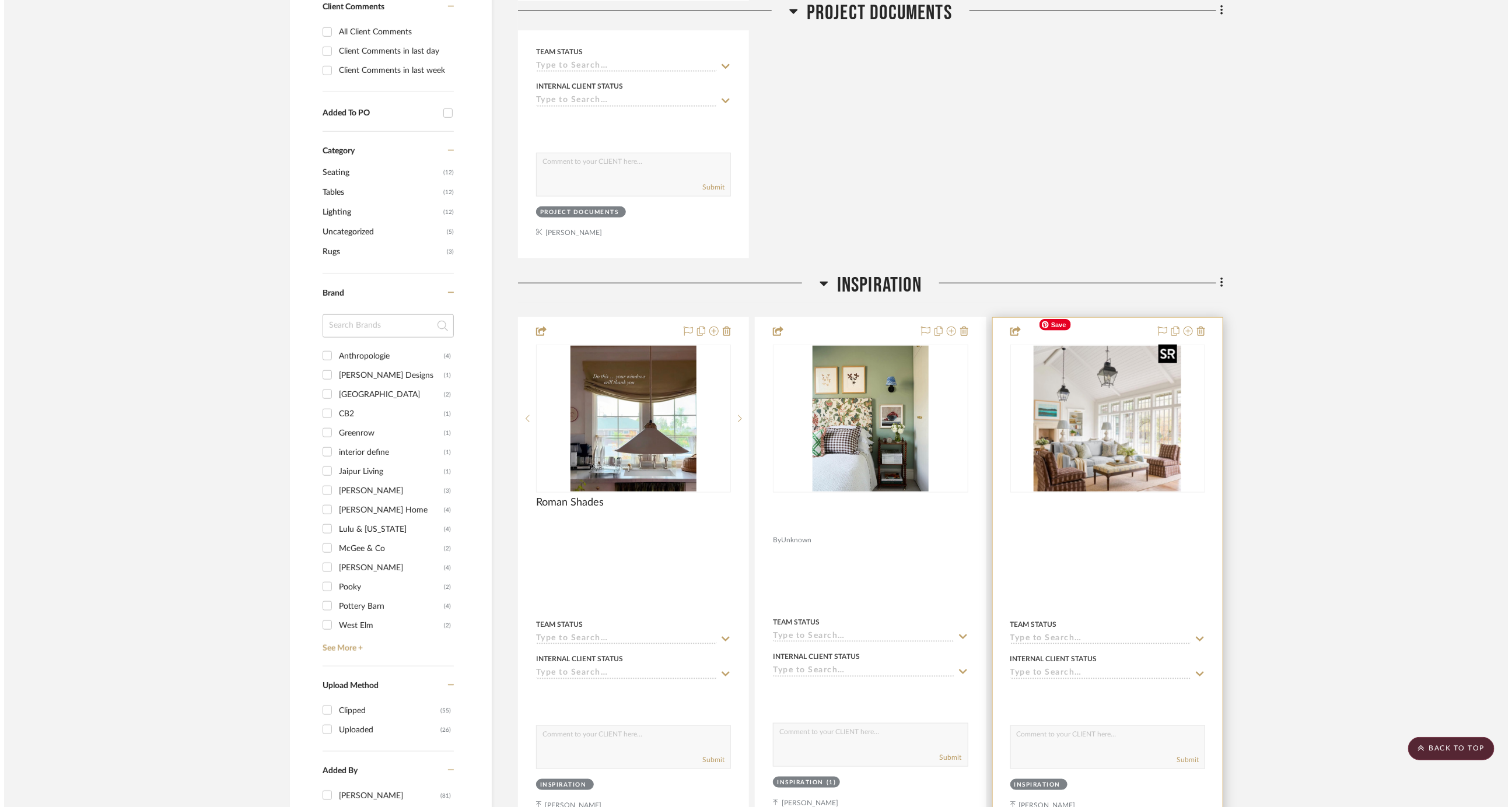
scroll to position [0, 0]
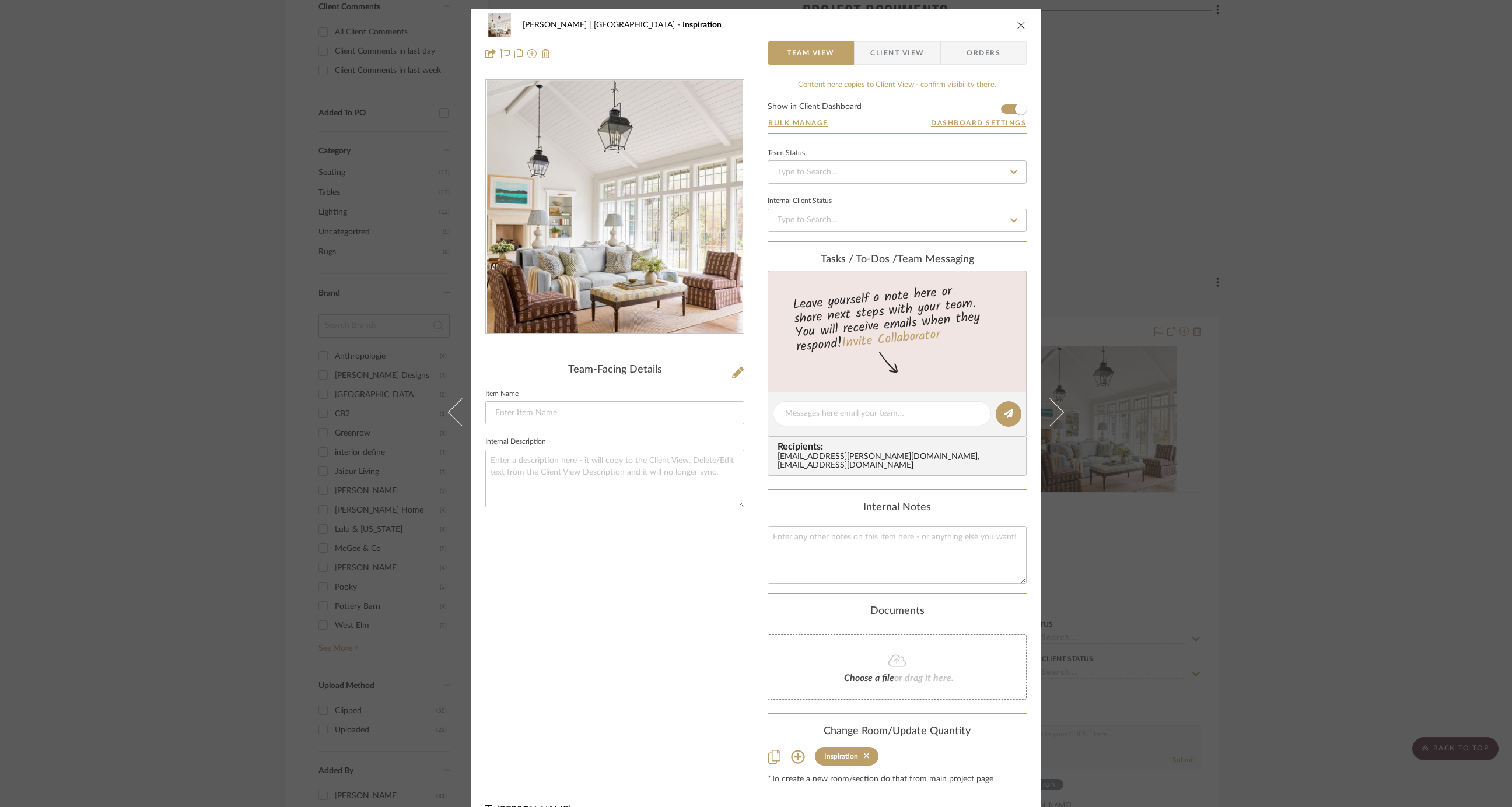
drag, startPoint x: 696, startPoint y: 272, endPoint x: 119, endPoint y: 5, distance: 635.8
click at [0, 0] on div "[PERSON_NAME] | [GEOGRAPHIC_DATA] Inspiration Team View Client View Orders Team…" at bounding box center [756, 404] width 1512 height 807
click at [257, 336] on div "[PERSON_NAME] | [GEOGRAPHIC_DATA] Inspiration Team View Client View Orders Team…" at bounding box center [756, 404] width 1512 height 807
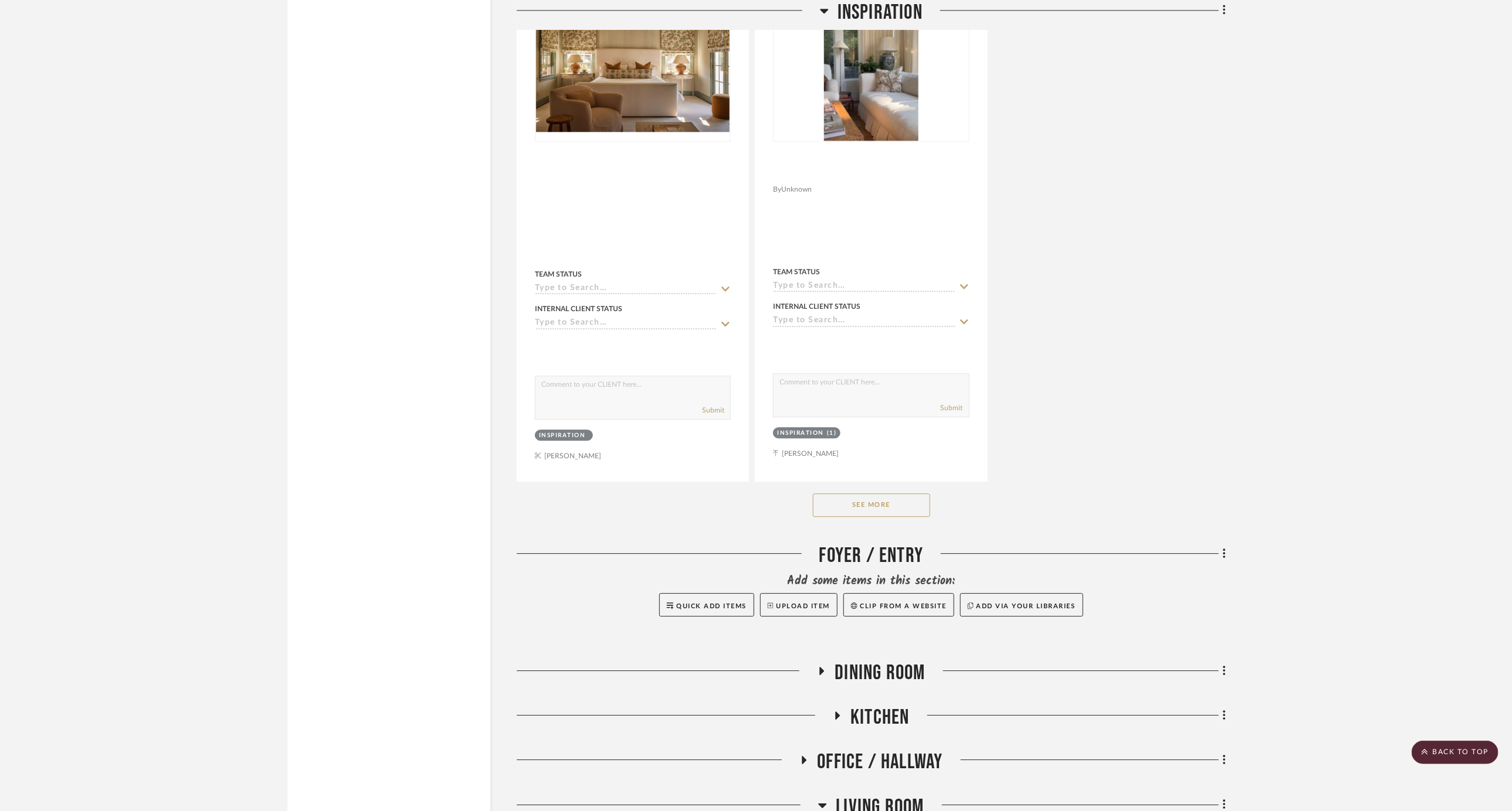
scroll to position [2025, 0]
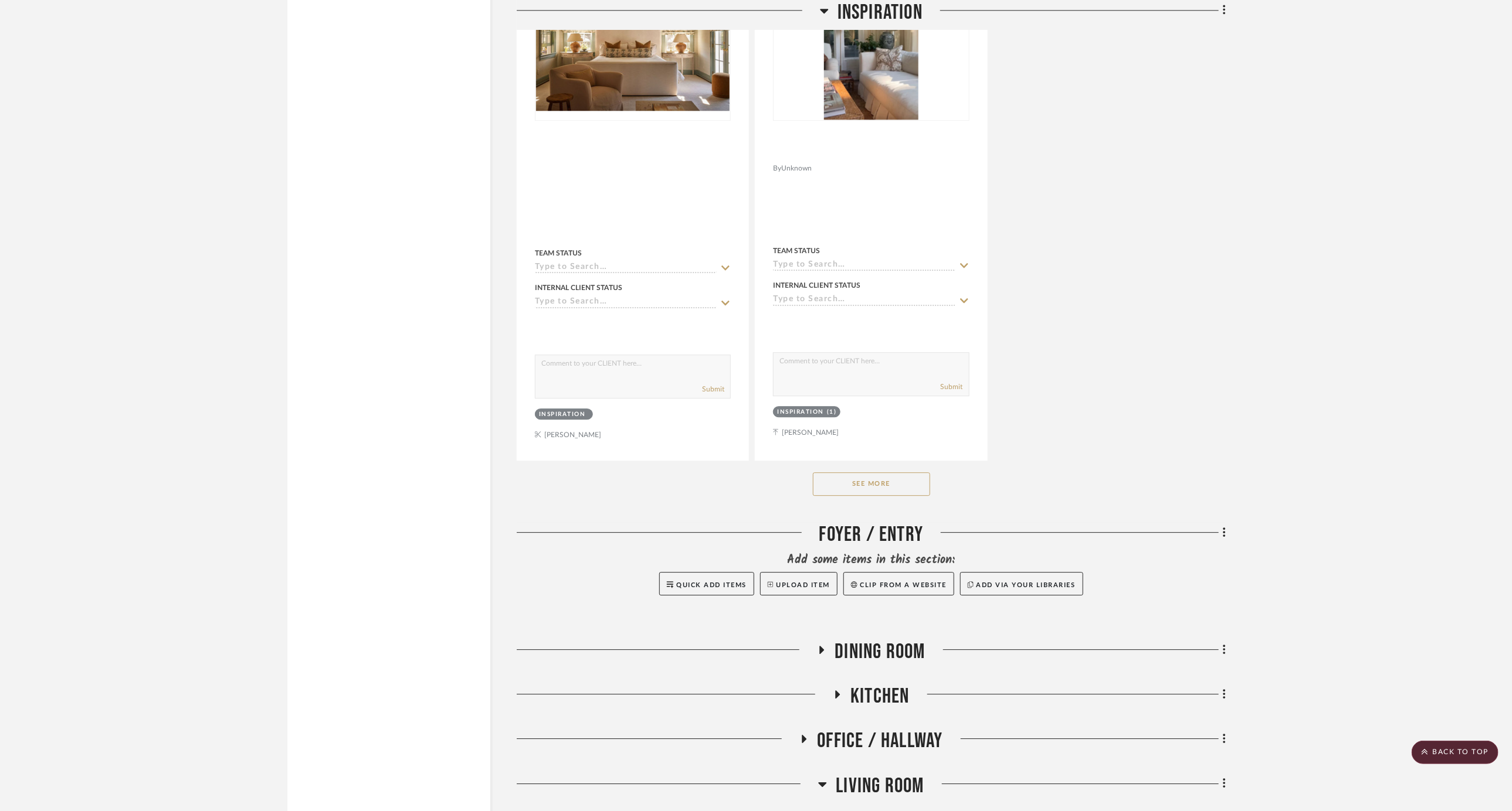
click at [833, 472] on button "See More" at bounding box center [871, 484] width 117 height 23
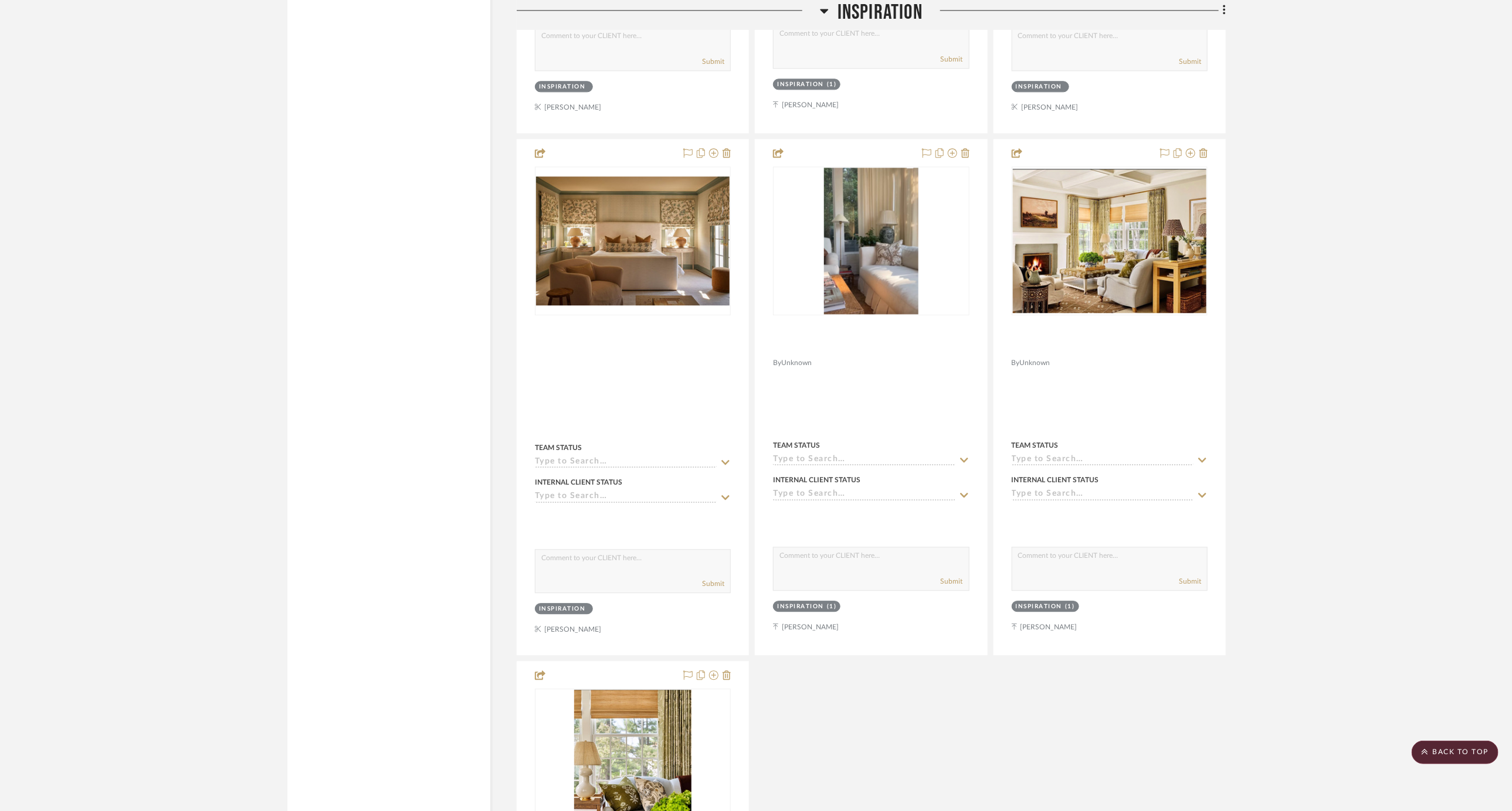
scroll to position [1824, 0]
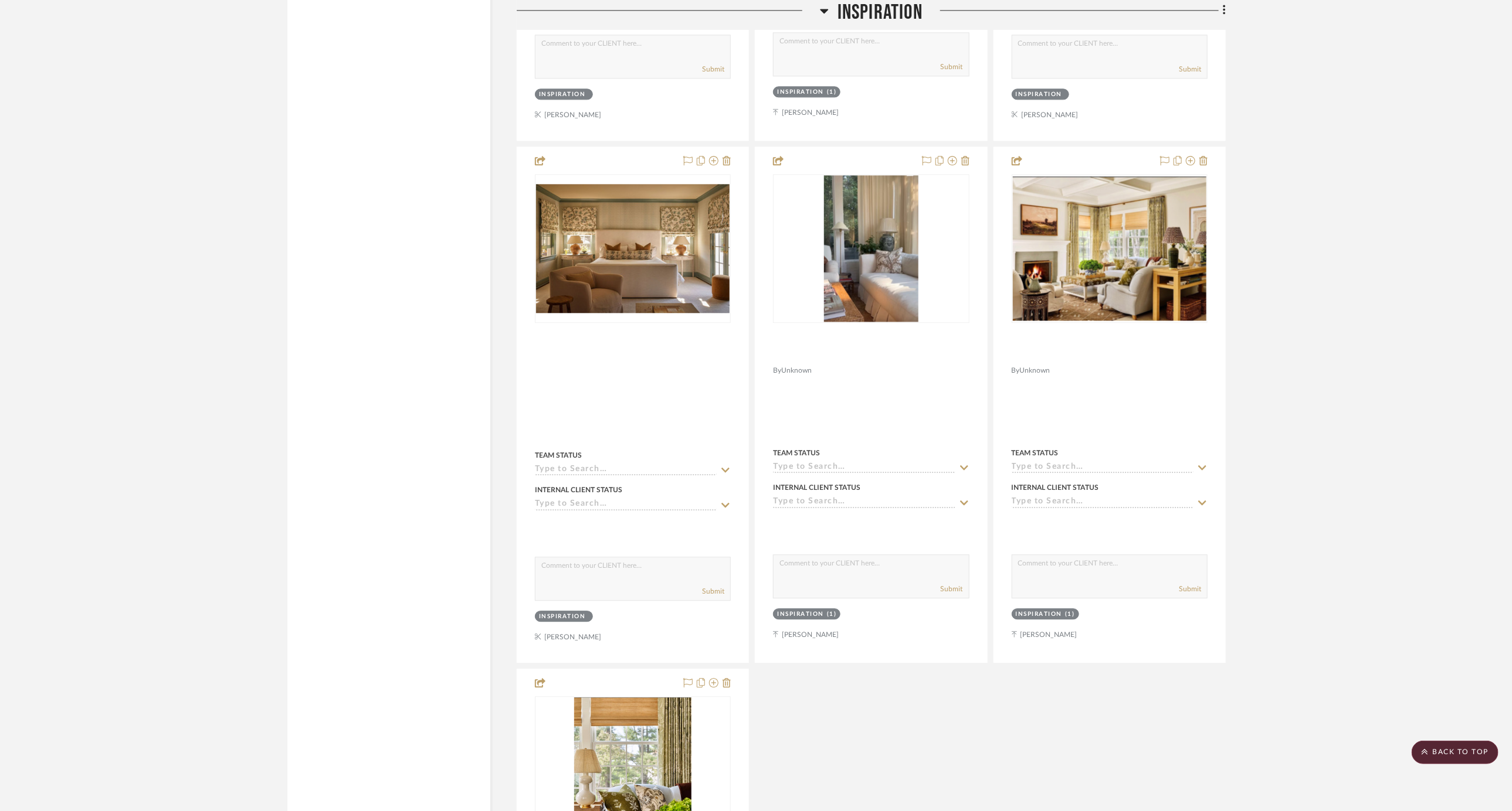
drag, startPoint x: 1080, startPoint y: 245, endPoint x: 283, endPoint y: 1, distance: 833.5
